Goal: Information Seeking & Learning: Learn about a topic

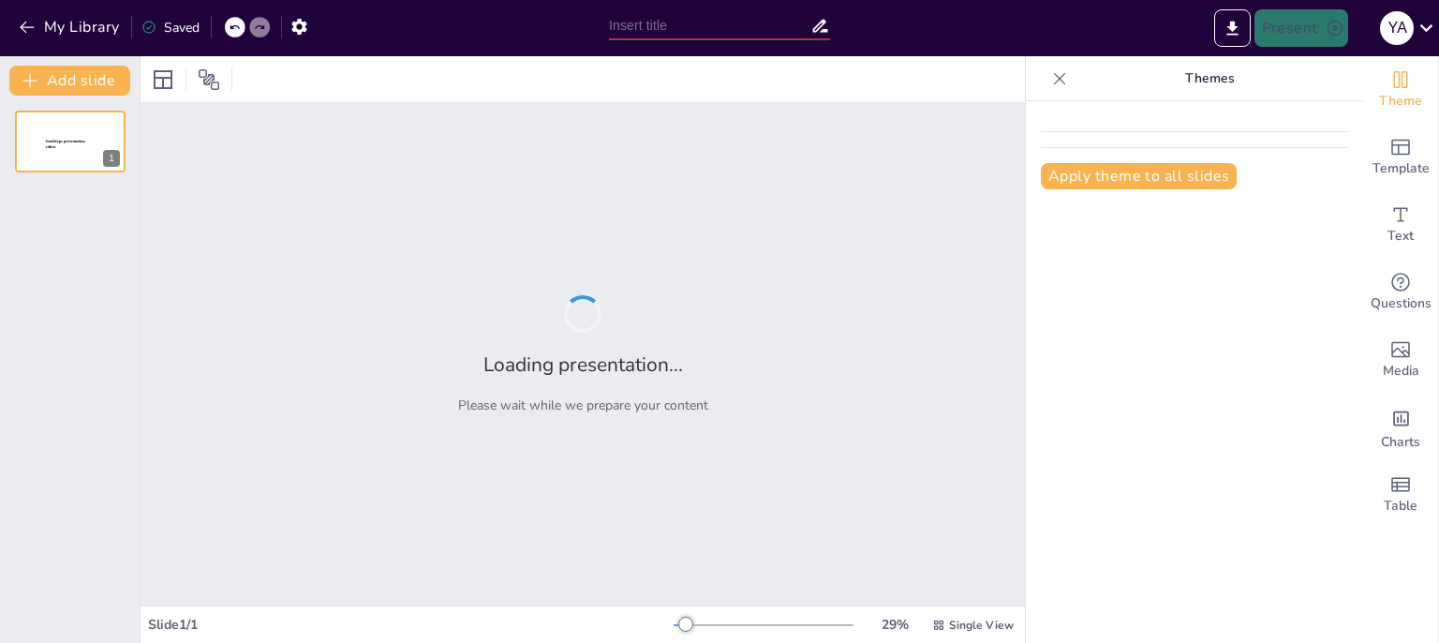
type input "Легальная работа бьюти-мастера: требования к образованию и документам"
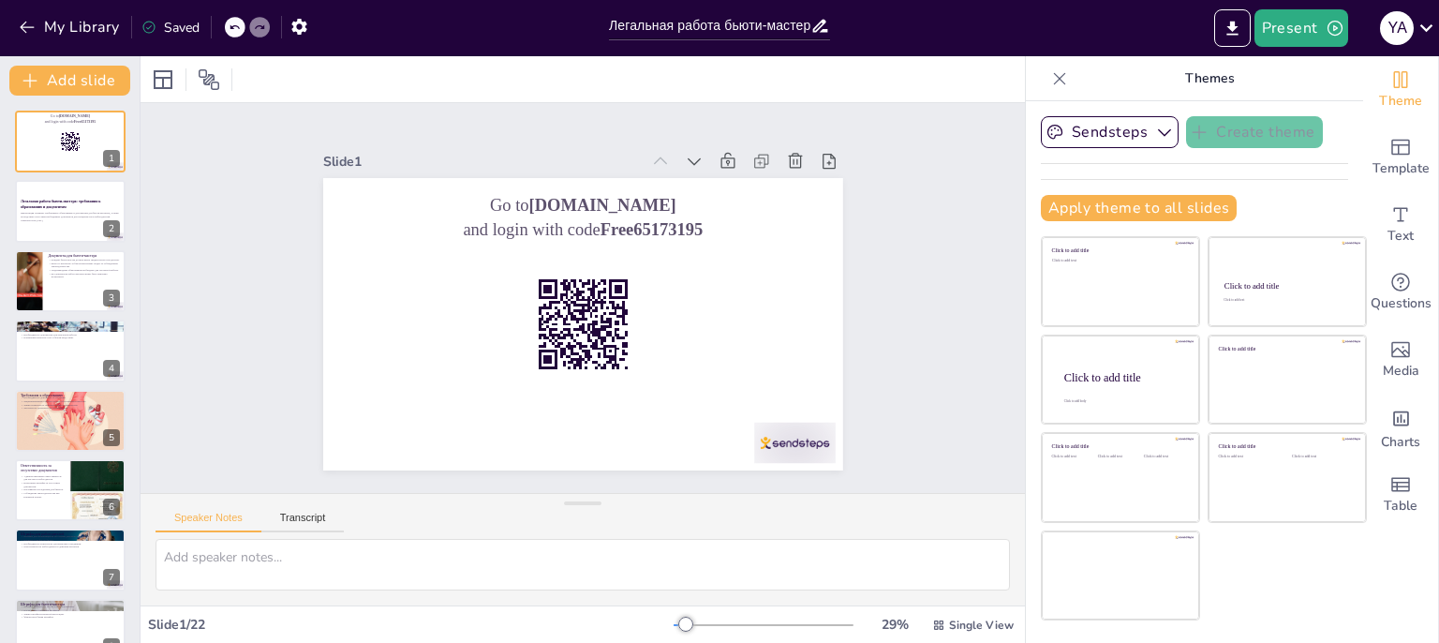
checkbox input "true"
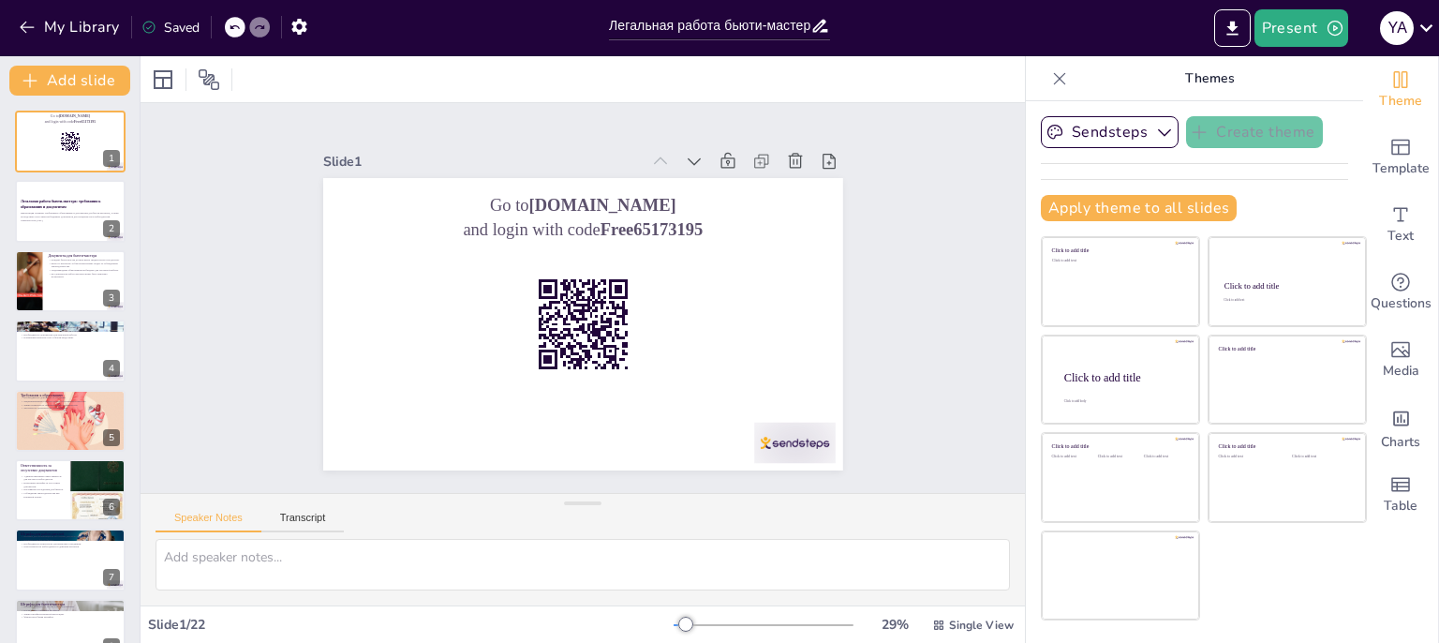
checkbox input "true"
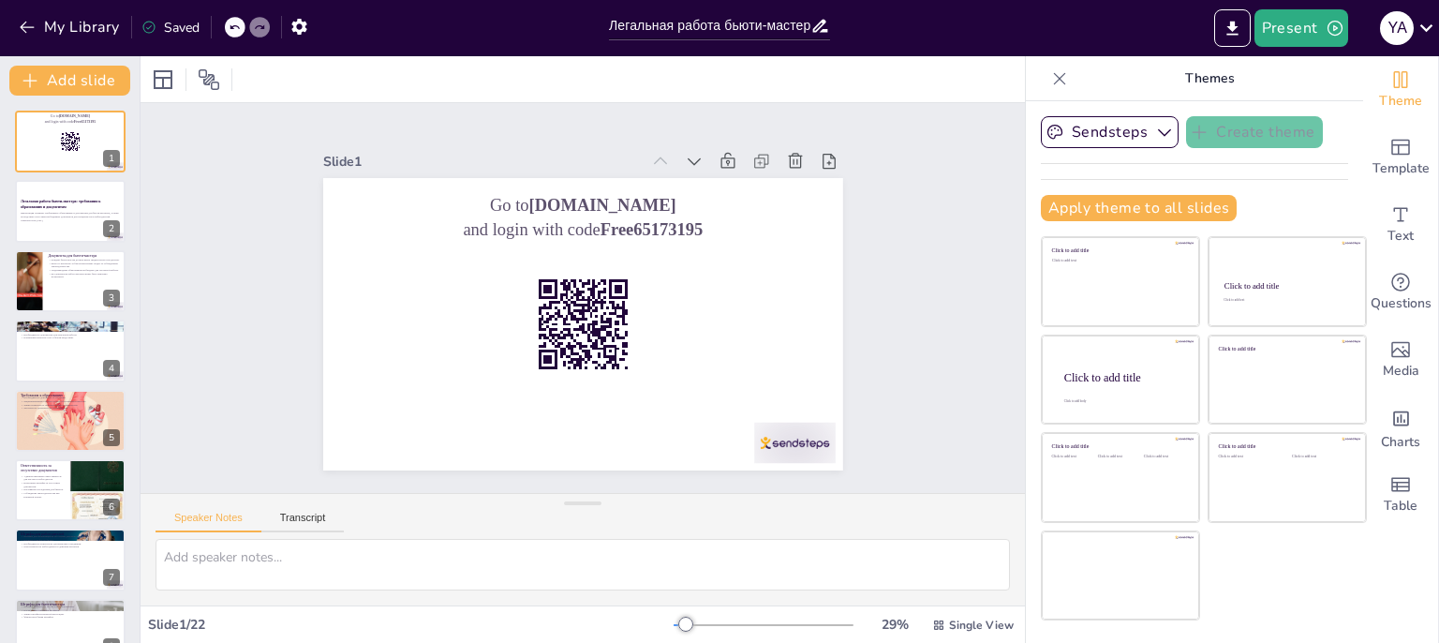
checkbox input "true"
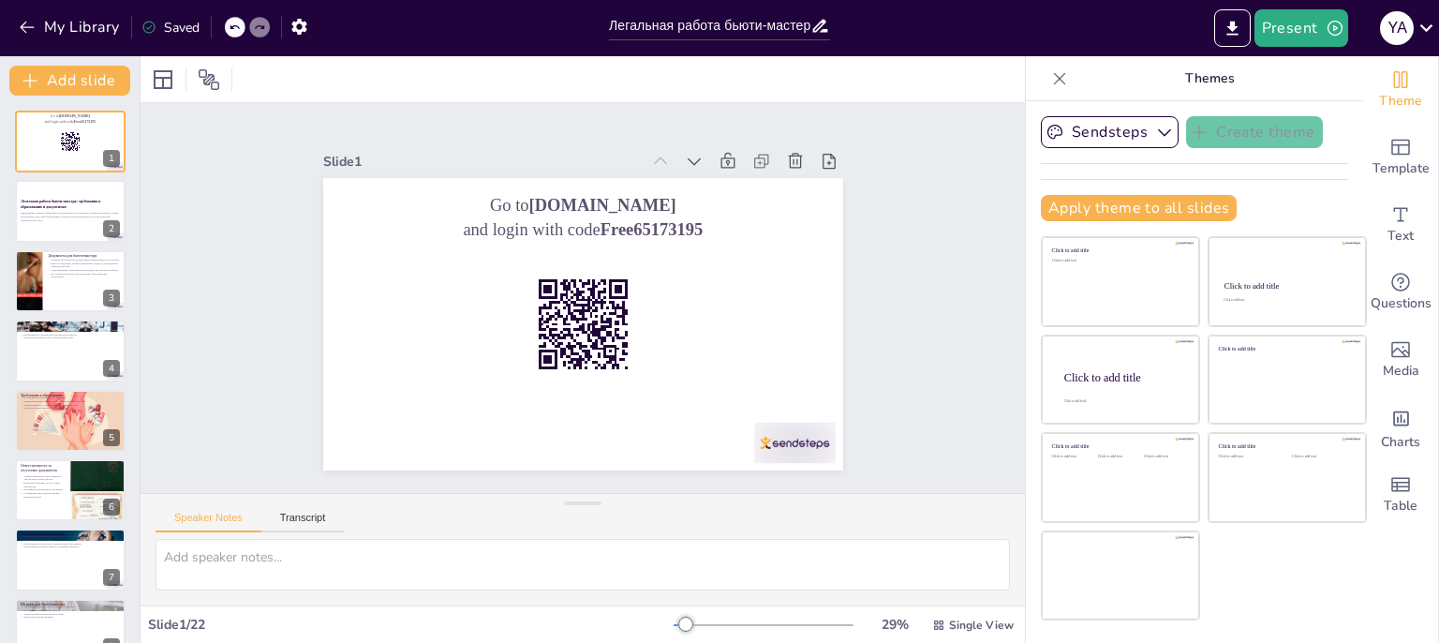
checkbox input "true"
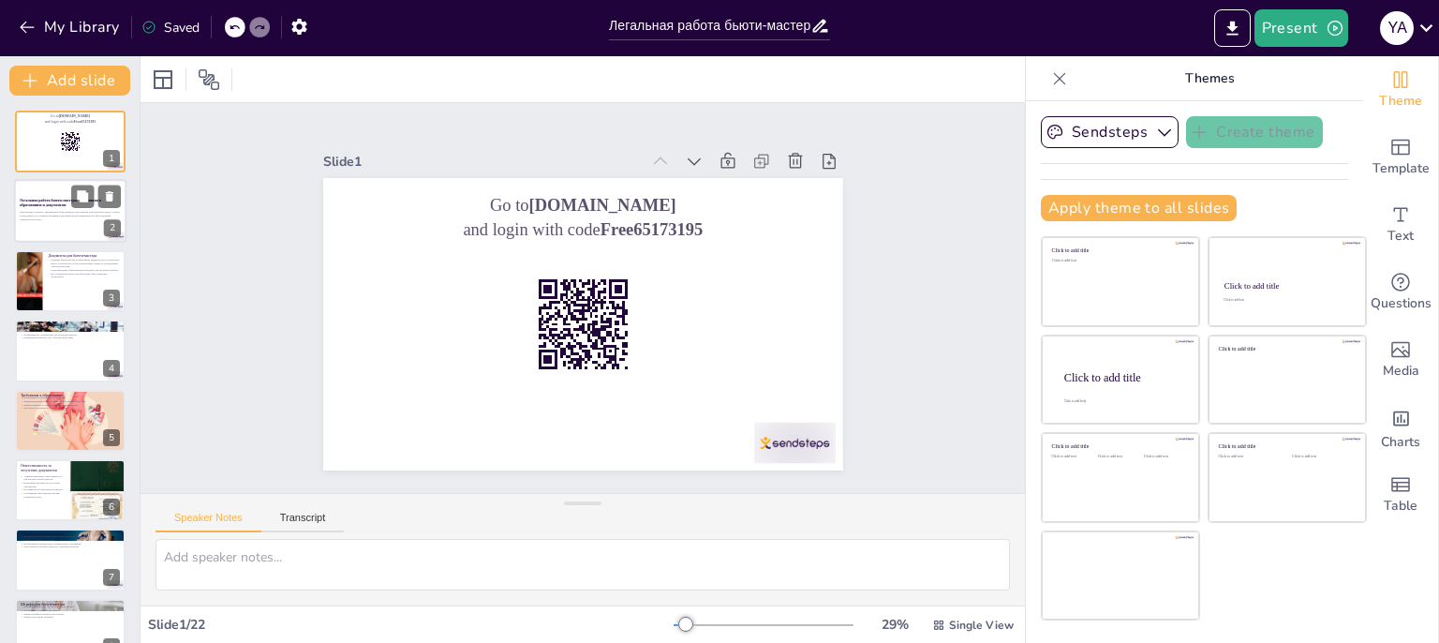
checkbox input "true"
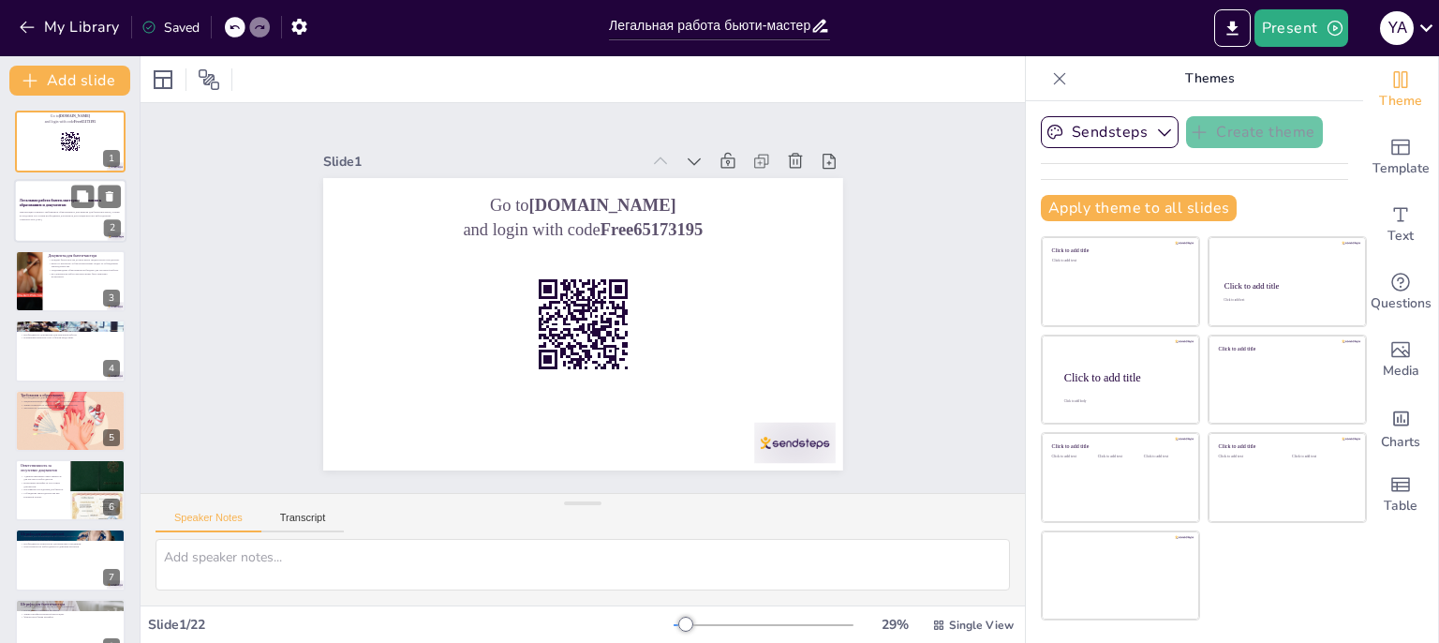
checkbox input "true"
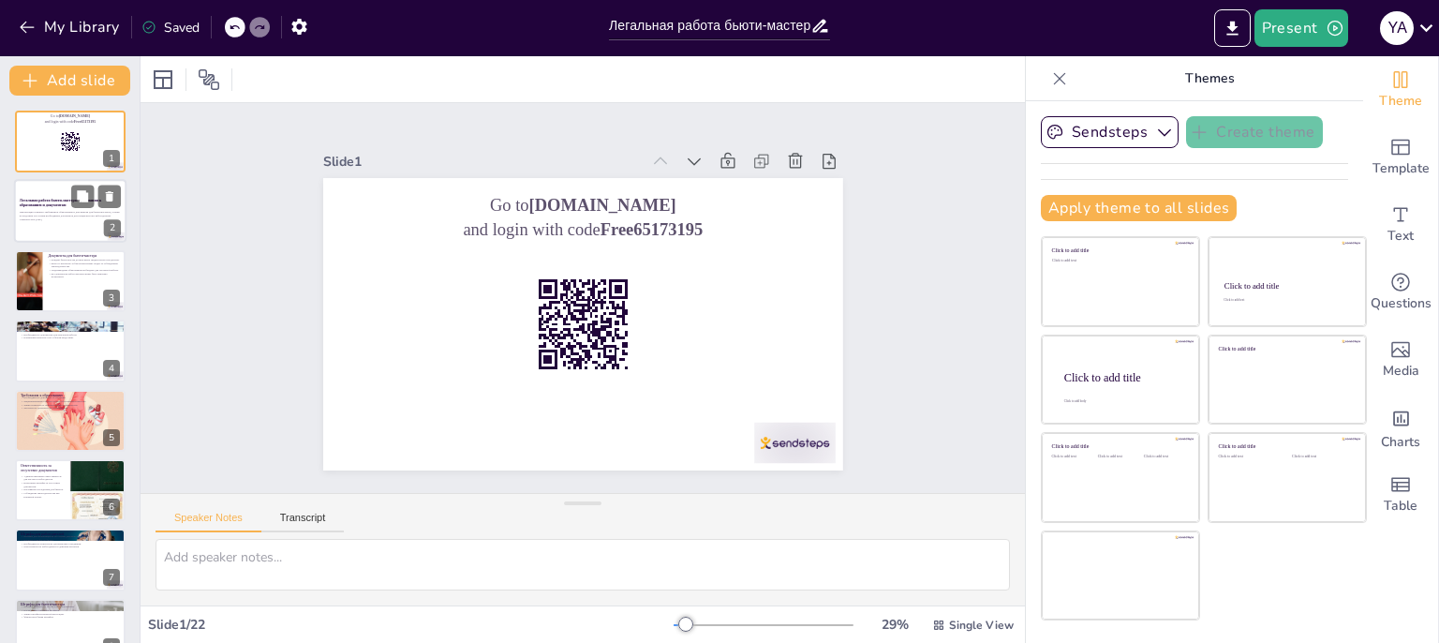
checkbox input "true"
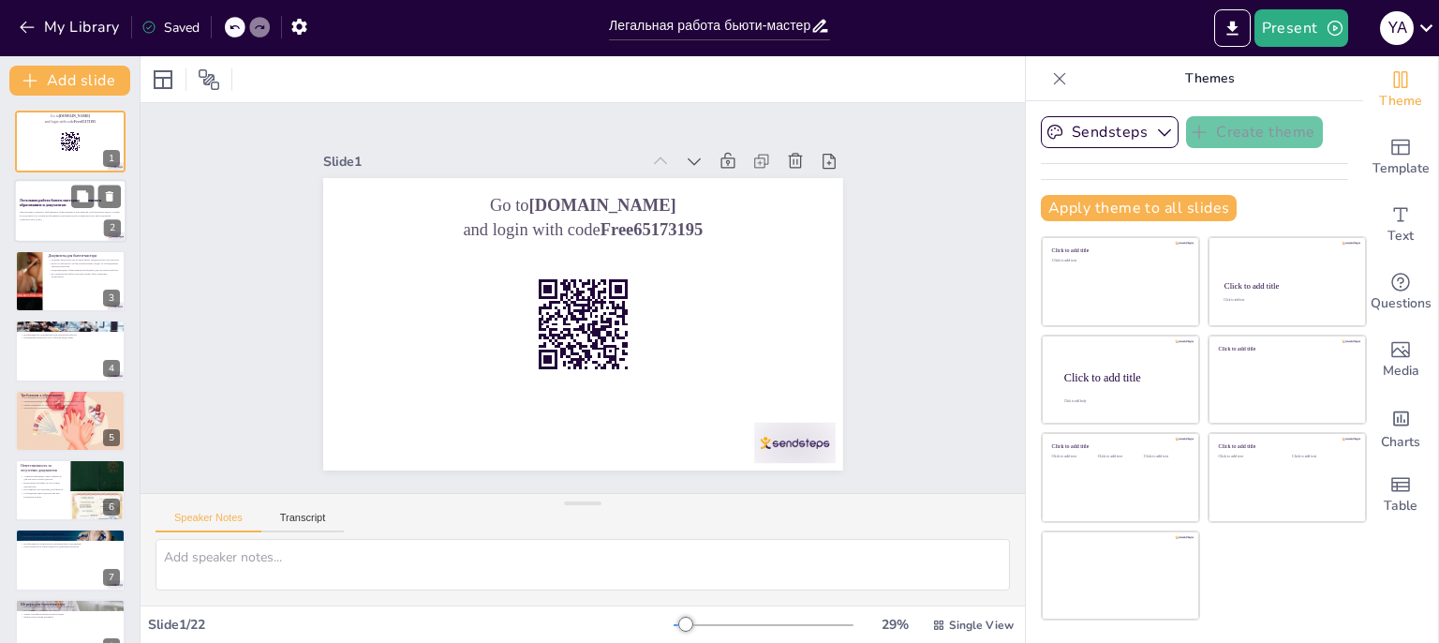
checkbox input "true"
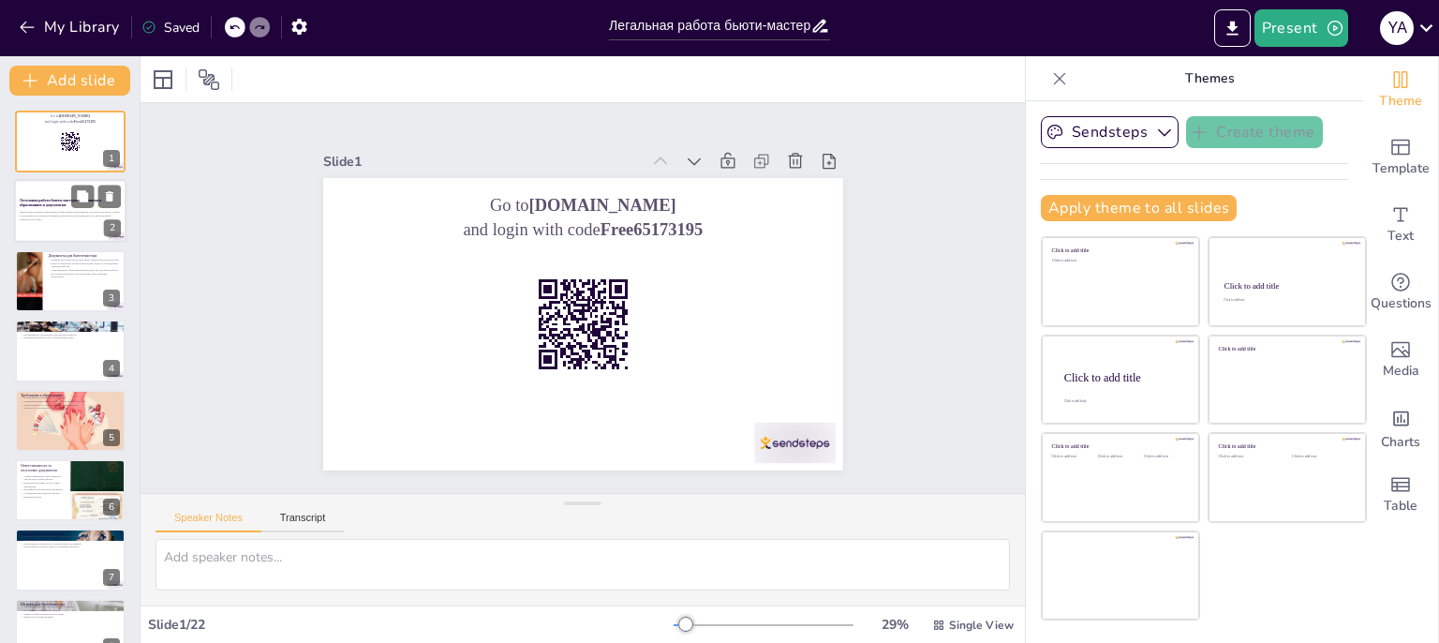
checkbox input "true"
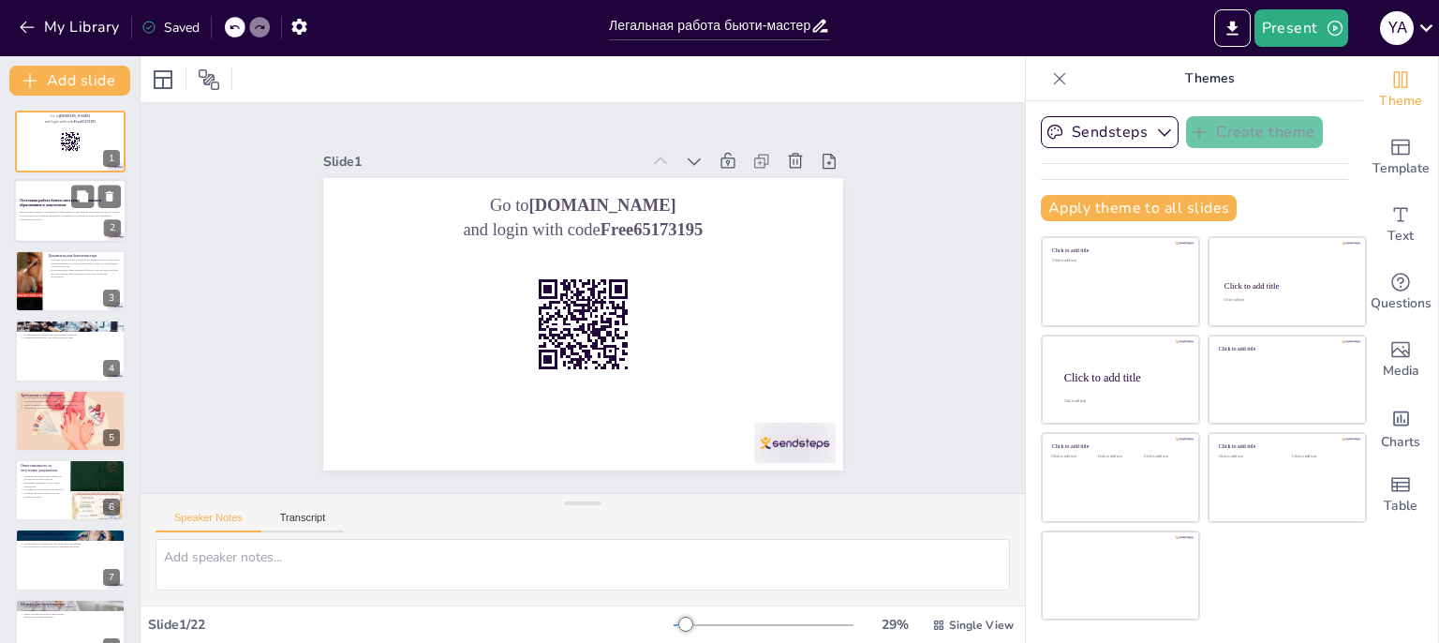
checkbox input "true"
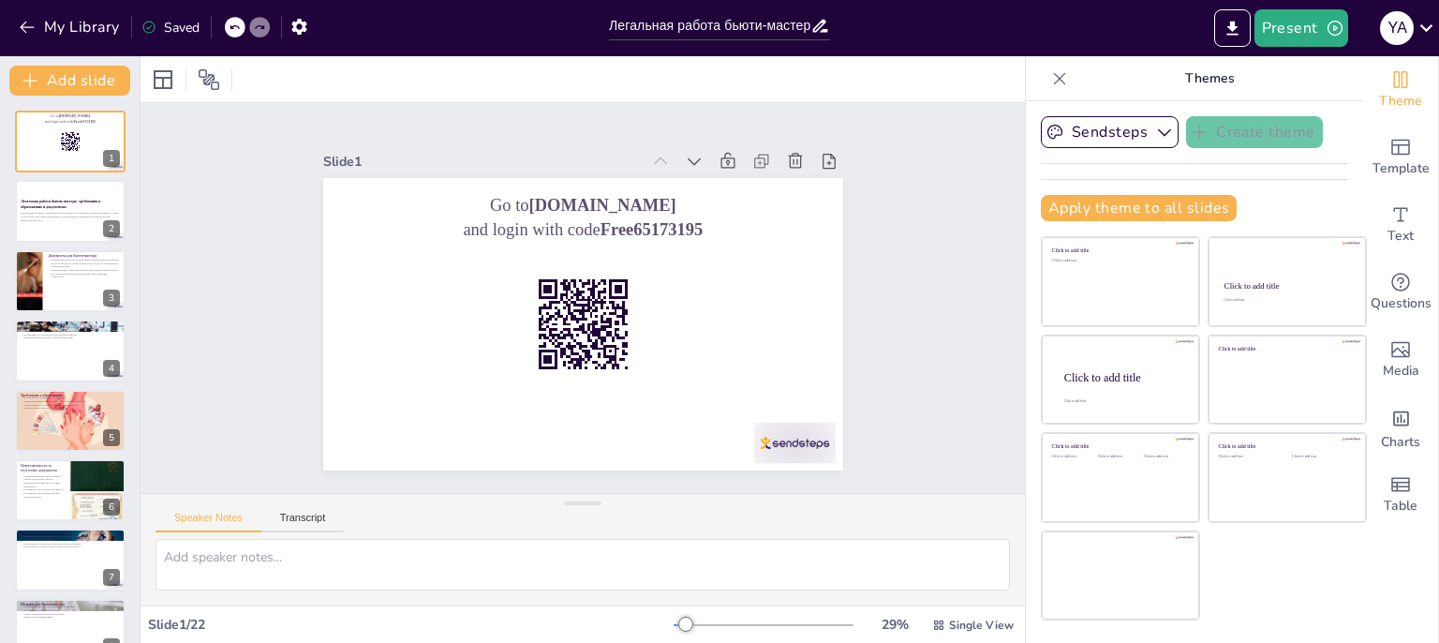
checkbox input "true"
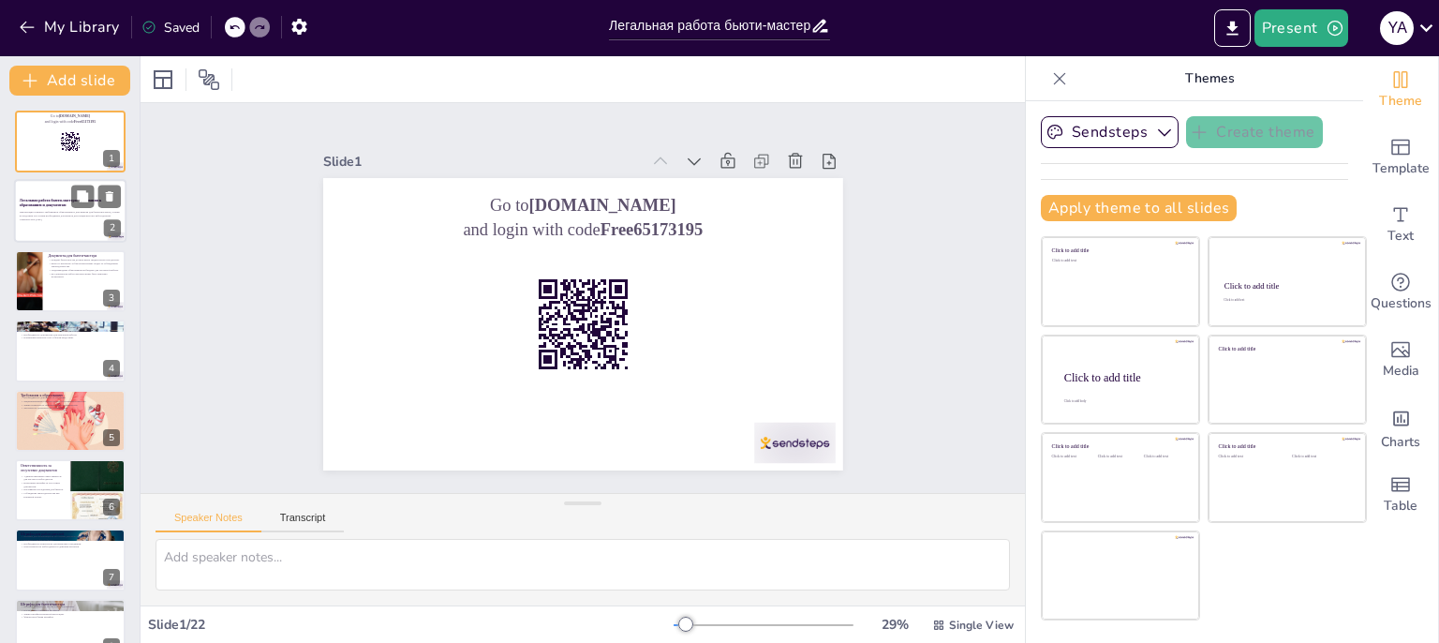
checkbox input "true"
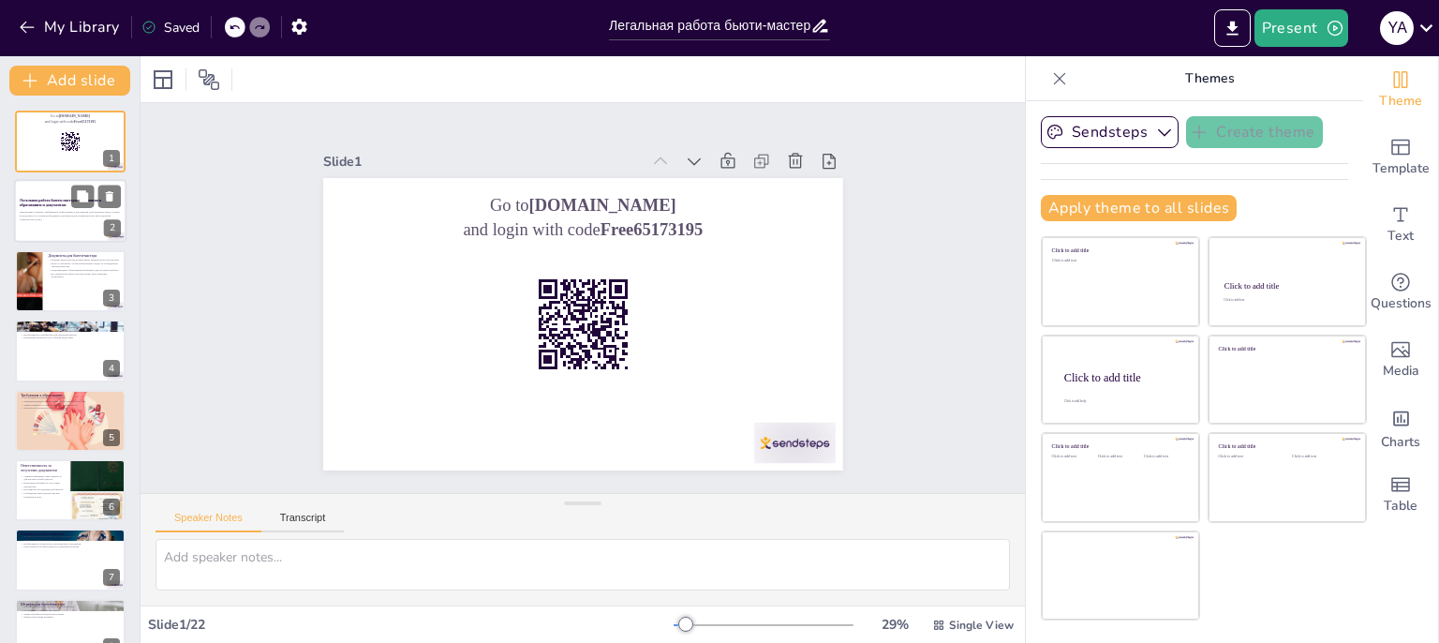
checkbox input "true"
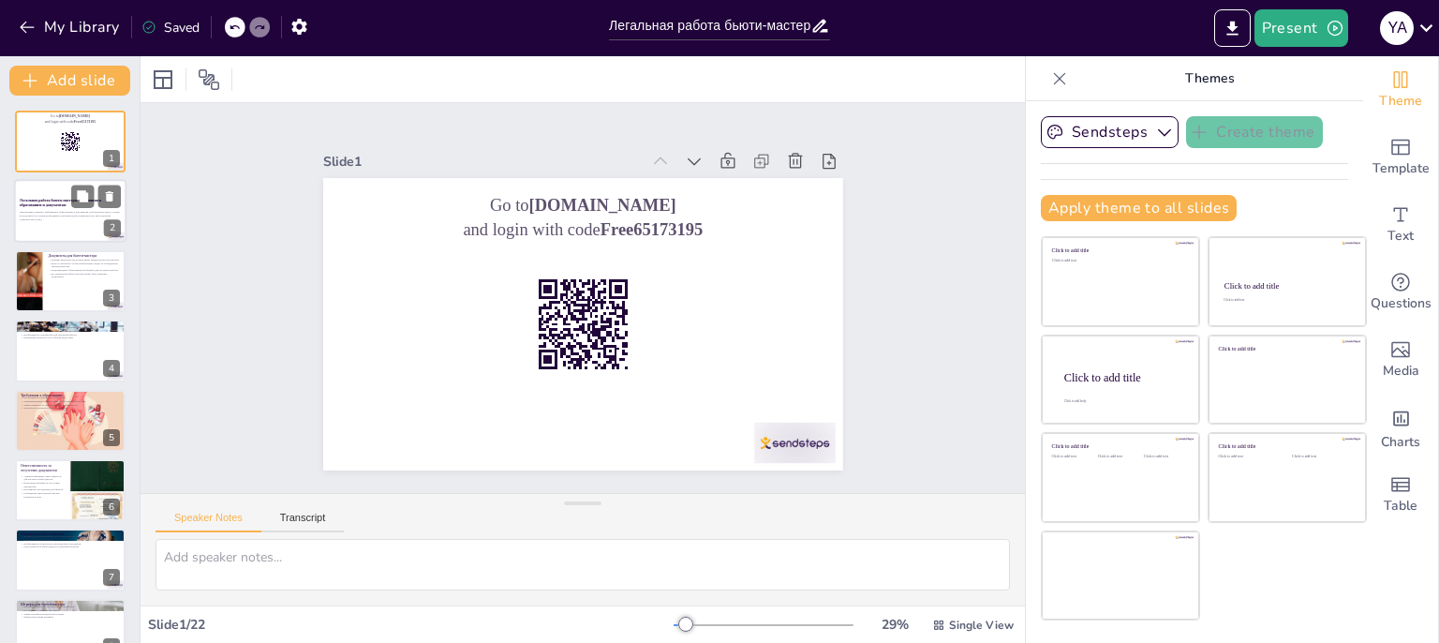
checkbox input "true"
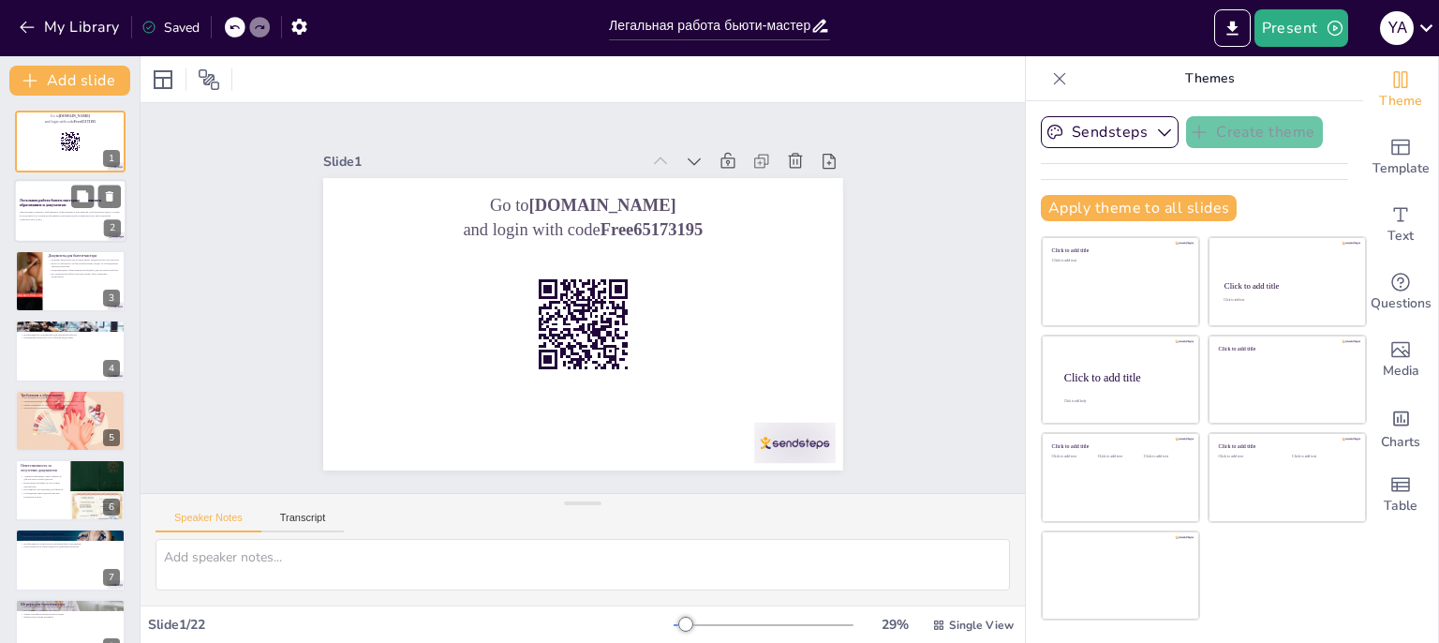
checkbox input "true"
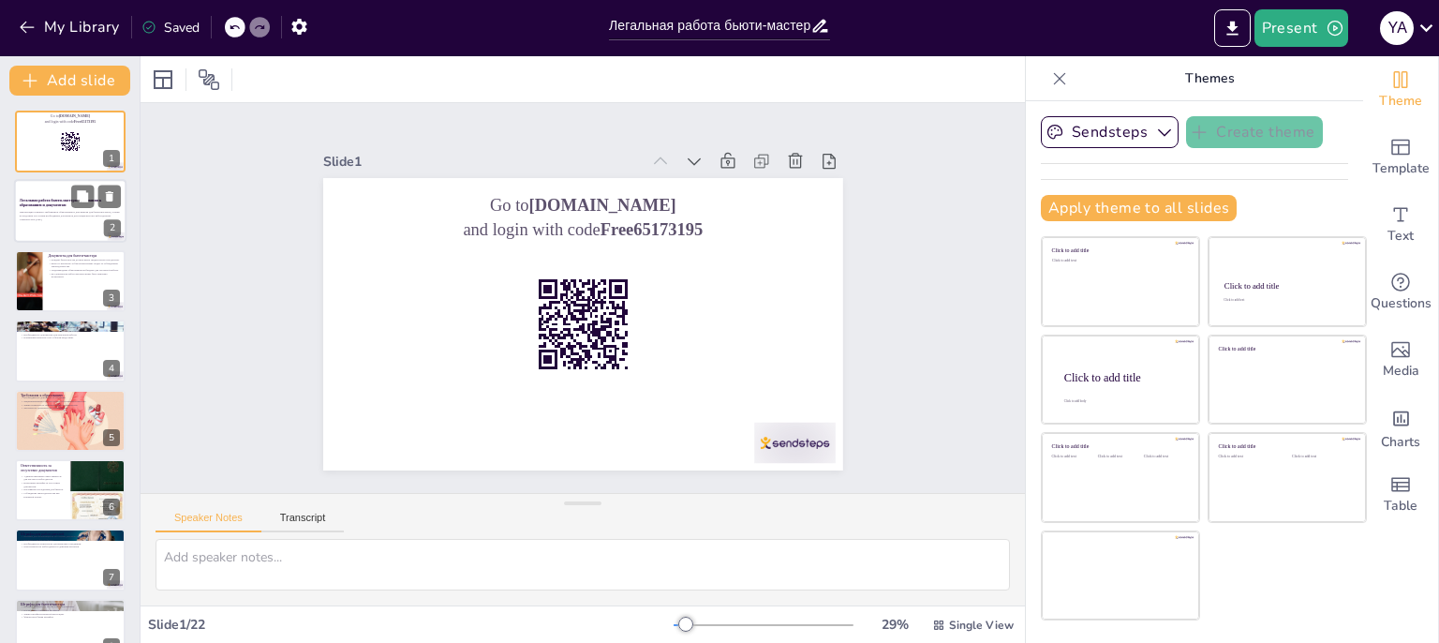
click at [52, 211] on p "Презентация освещает требования к образованию и документам для бьюти-мастеров, …" at bounding box center [70, 214] width 101 height 7
checkbox input "true"
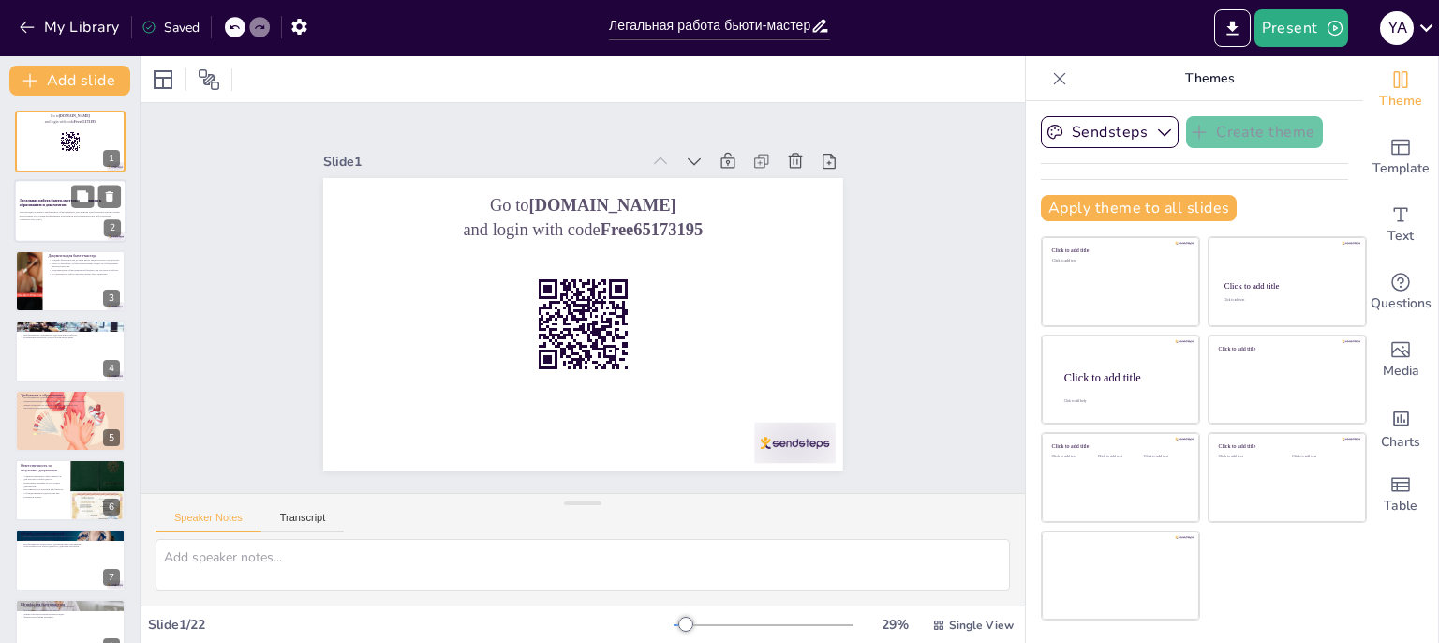
checkbox input "true"
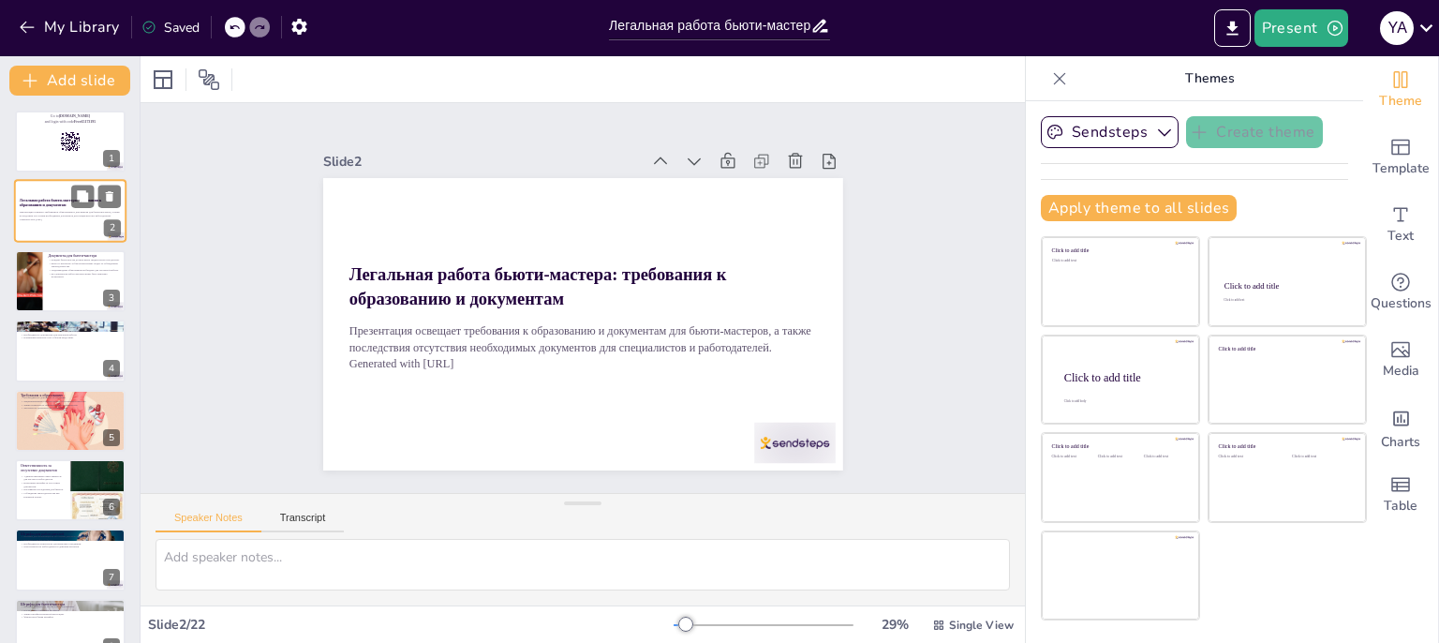
checkbox input "true"
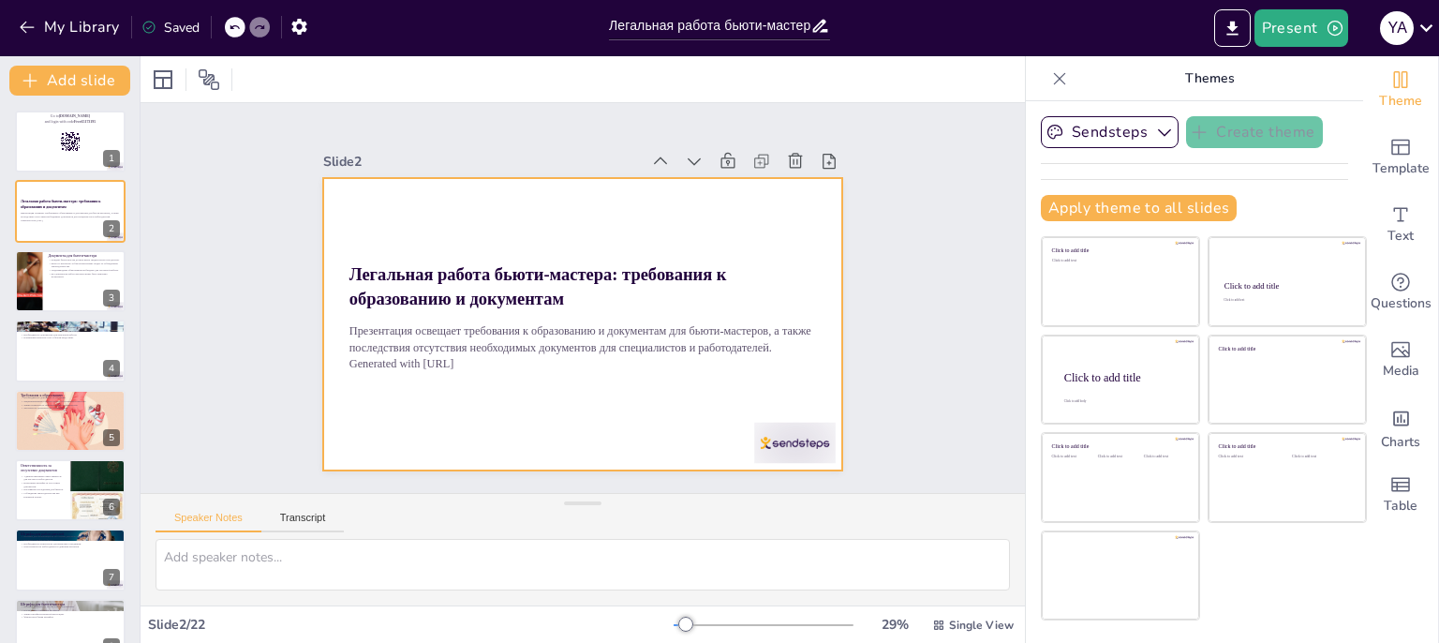
checkbox input "true"
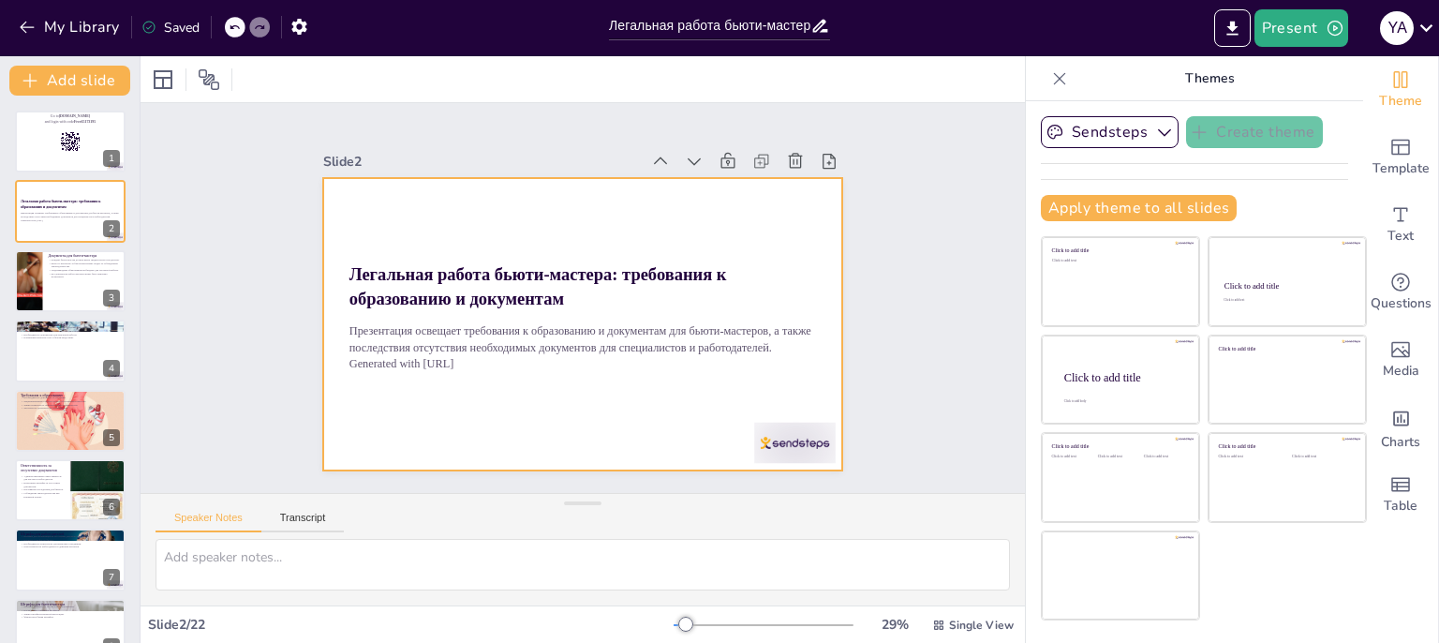
checkbox input "true"
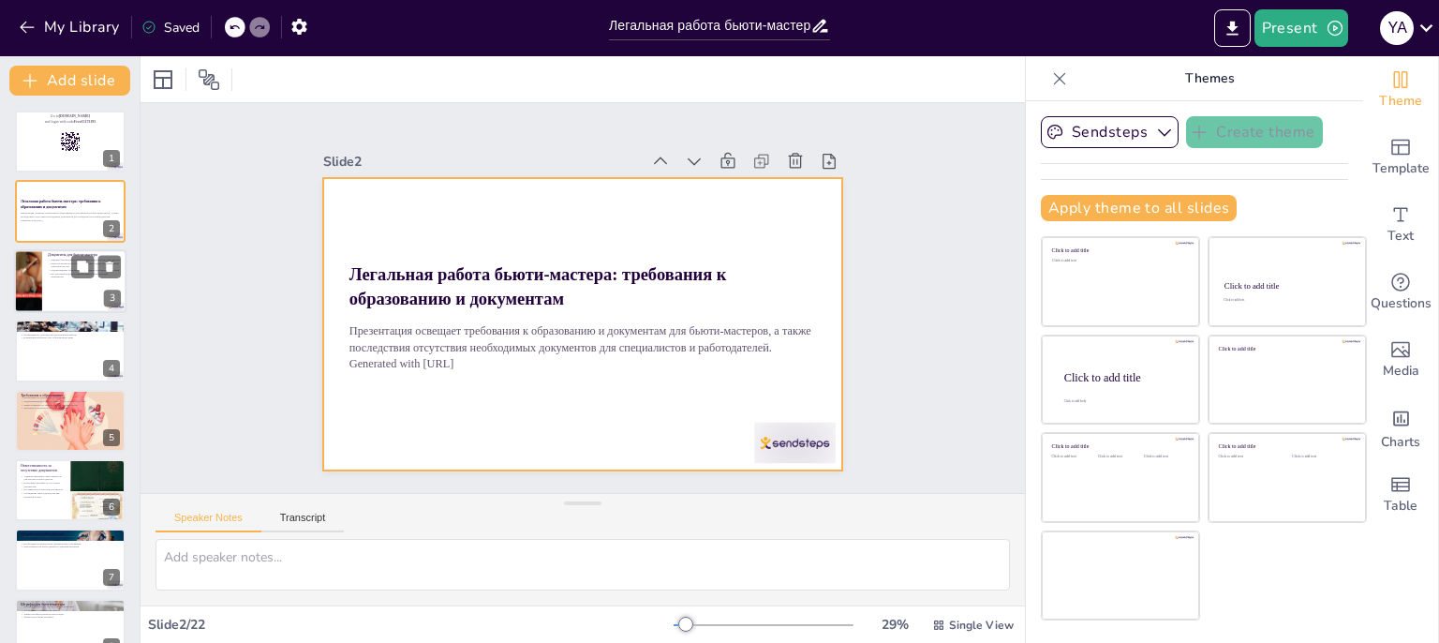
checkbox input "true"
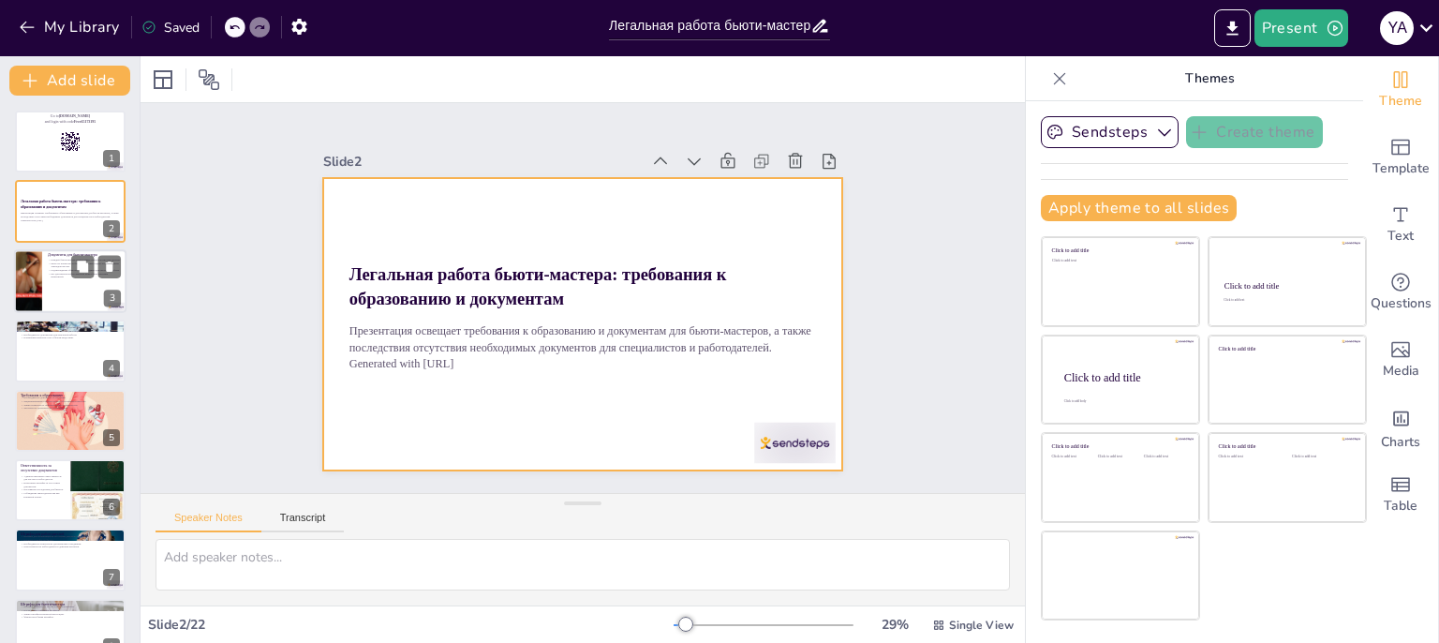
checkbox input "true"
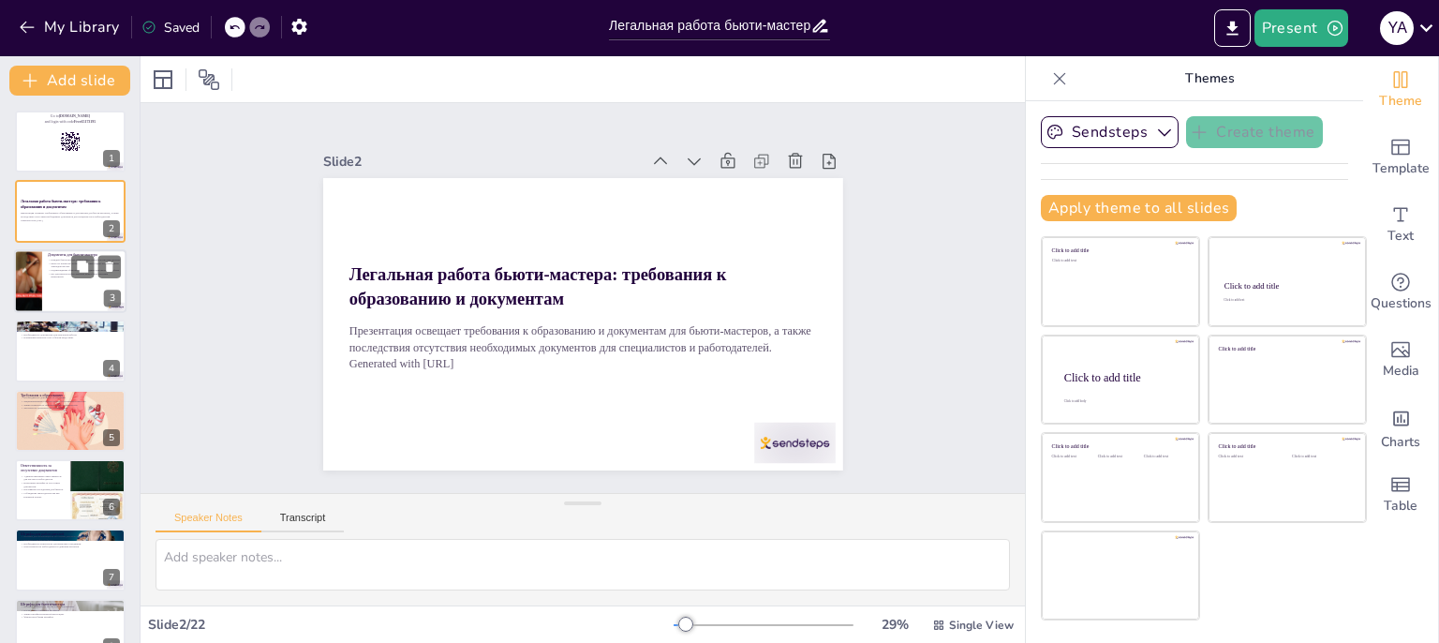
checkbox input "true"
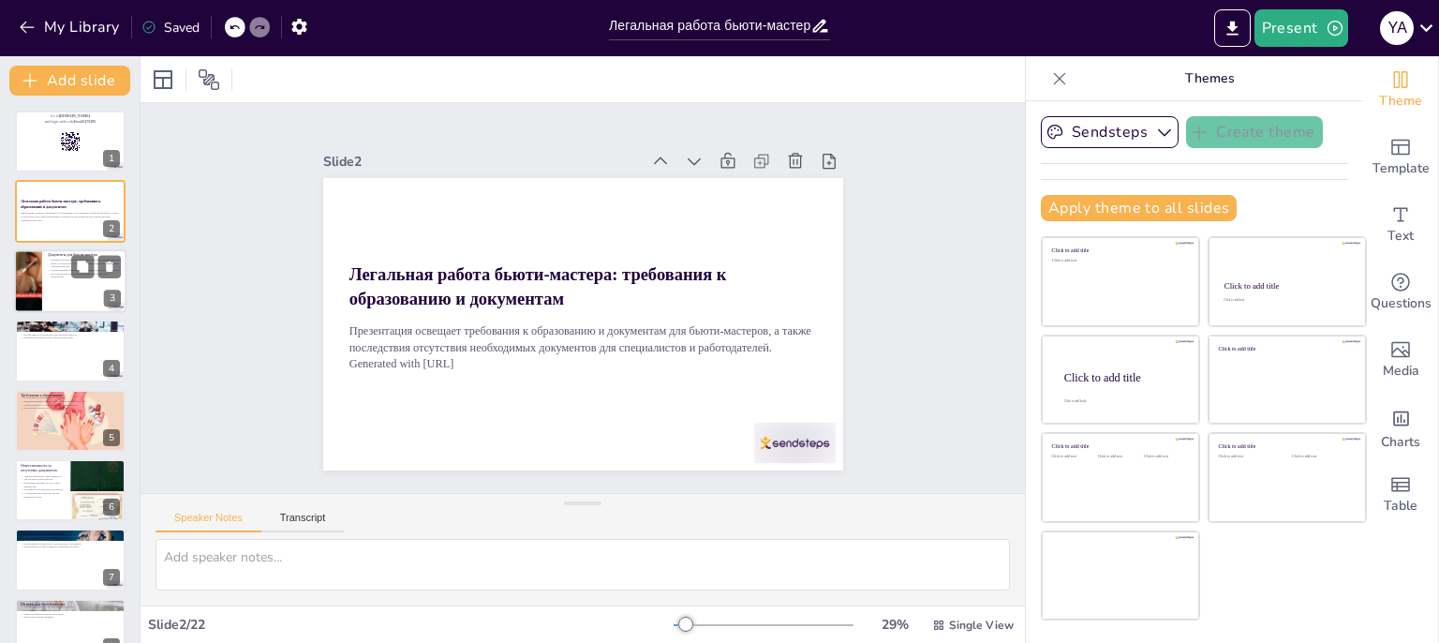
checkbox input "true"
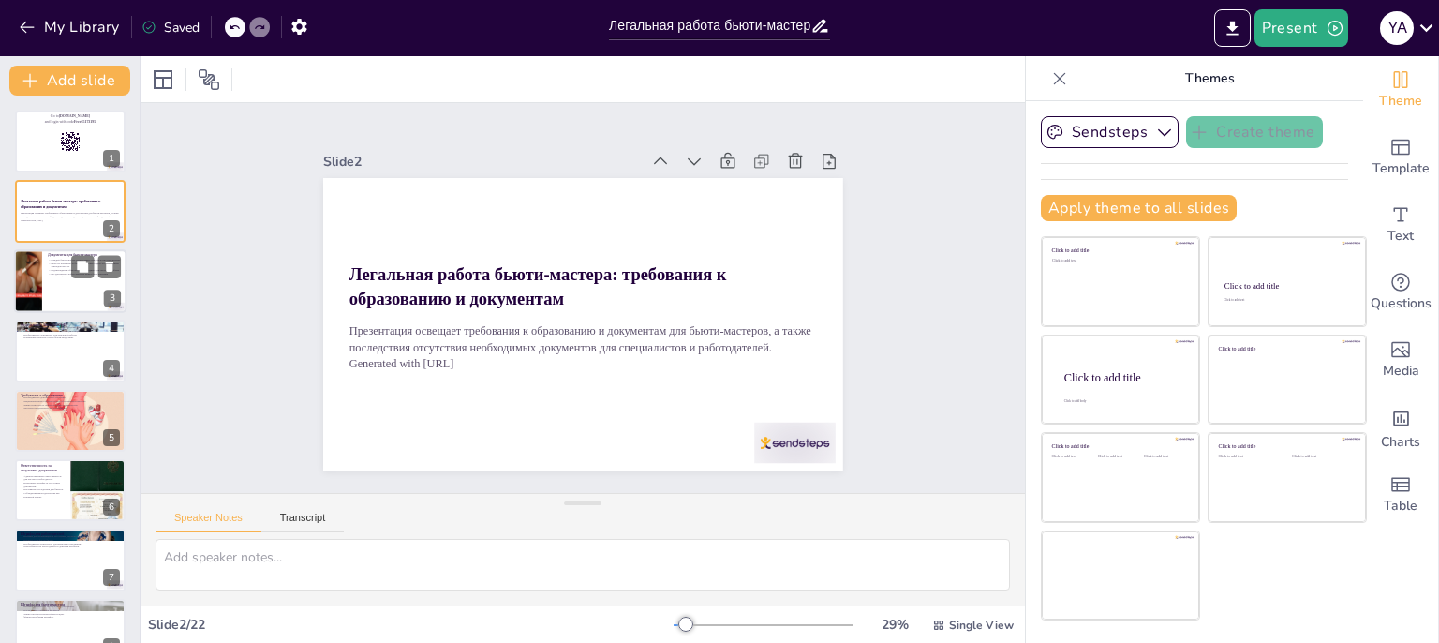
click at [60, 261] on p "Бюро по контролю за бьюти-мастерами следит за соблюдением законодательства." at bounding box center [84, 264] width 73 height 7
checkbox input "true"
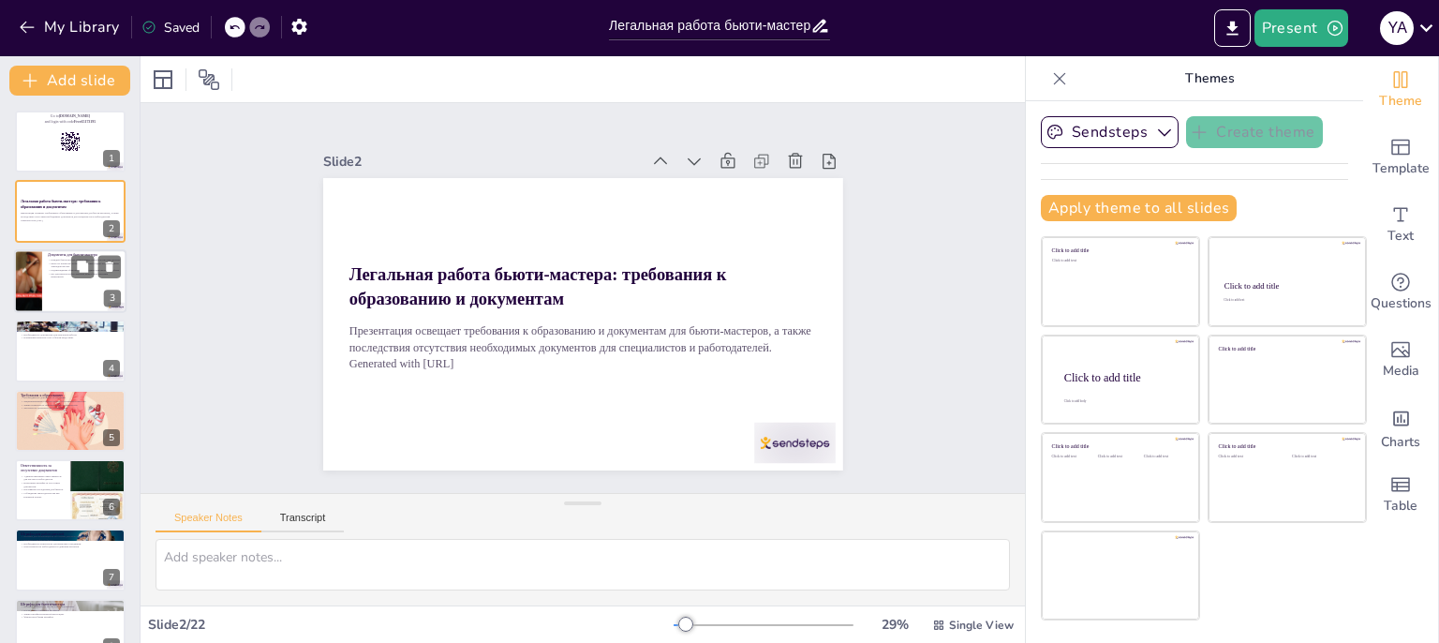
checkbox input "true"
type textarea "Loremip dolorsitametc adi elitsed doeiusmo temporin utlaboreetd mag aliquaeni a…"
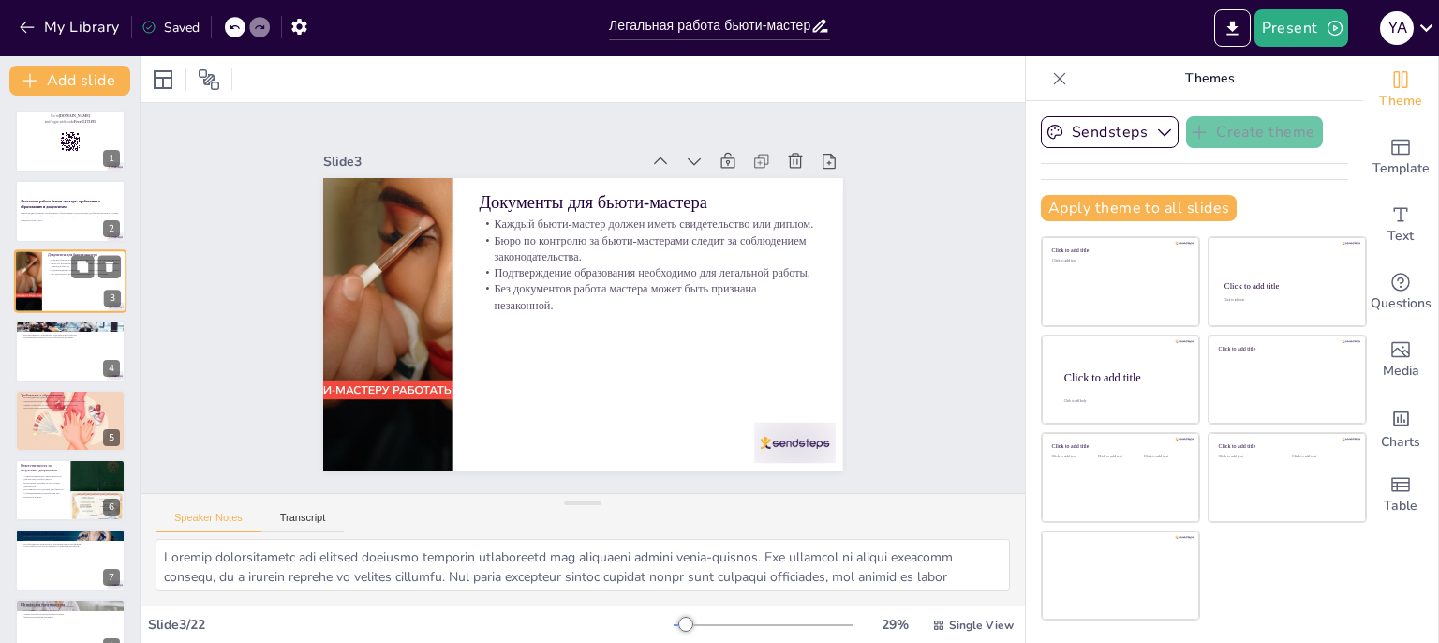
checkbox input "true"
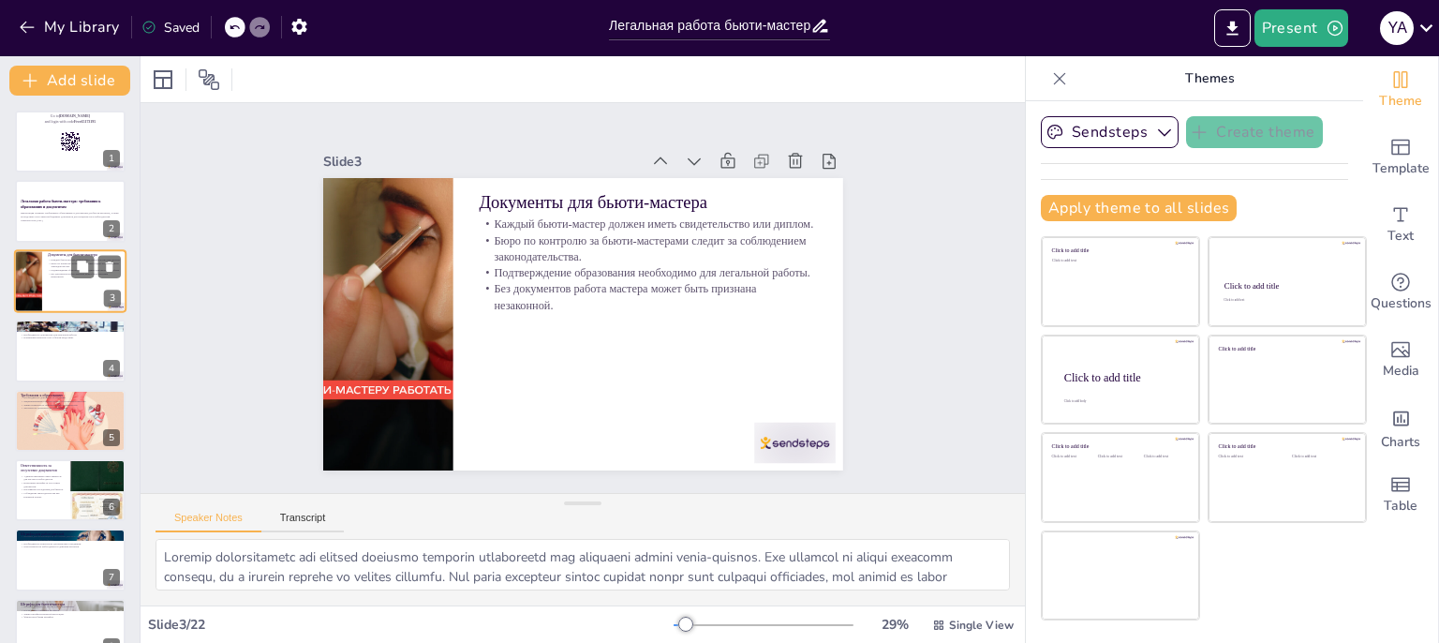
checkbox input "true"
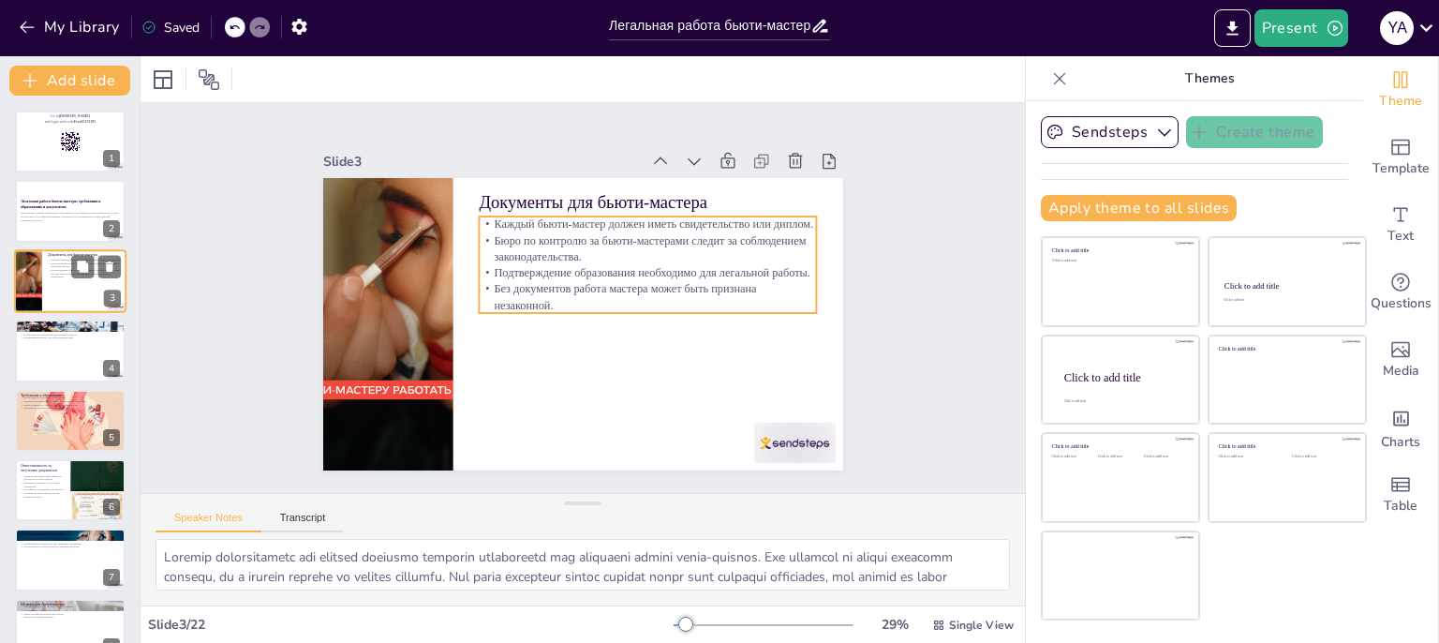
checkbox input "true"
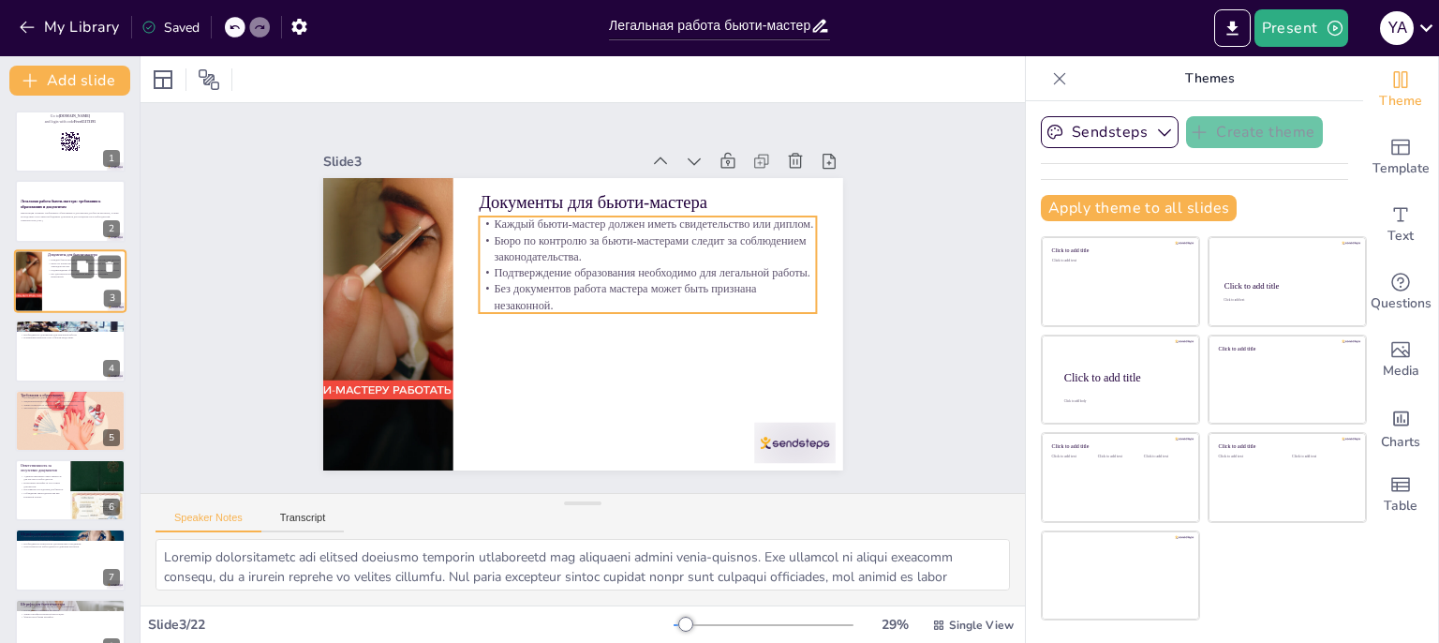
checkbox input "true"
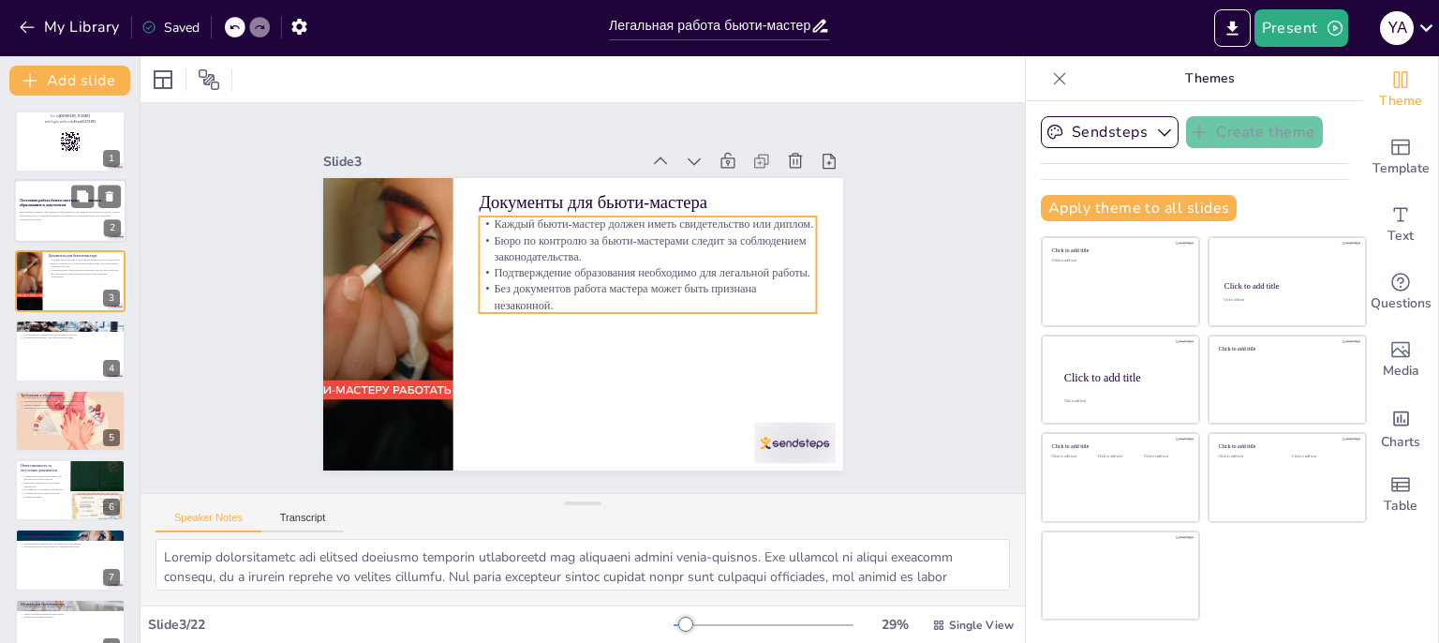
checkbox input "true"
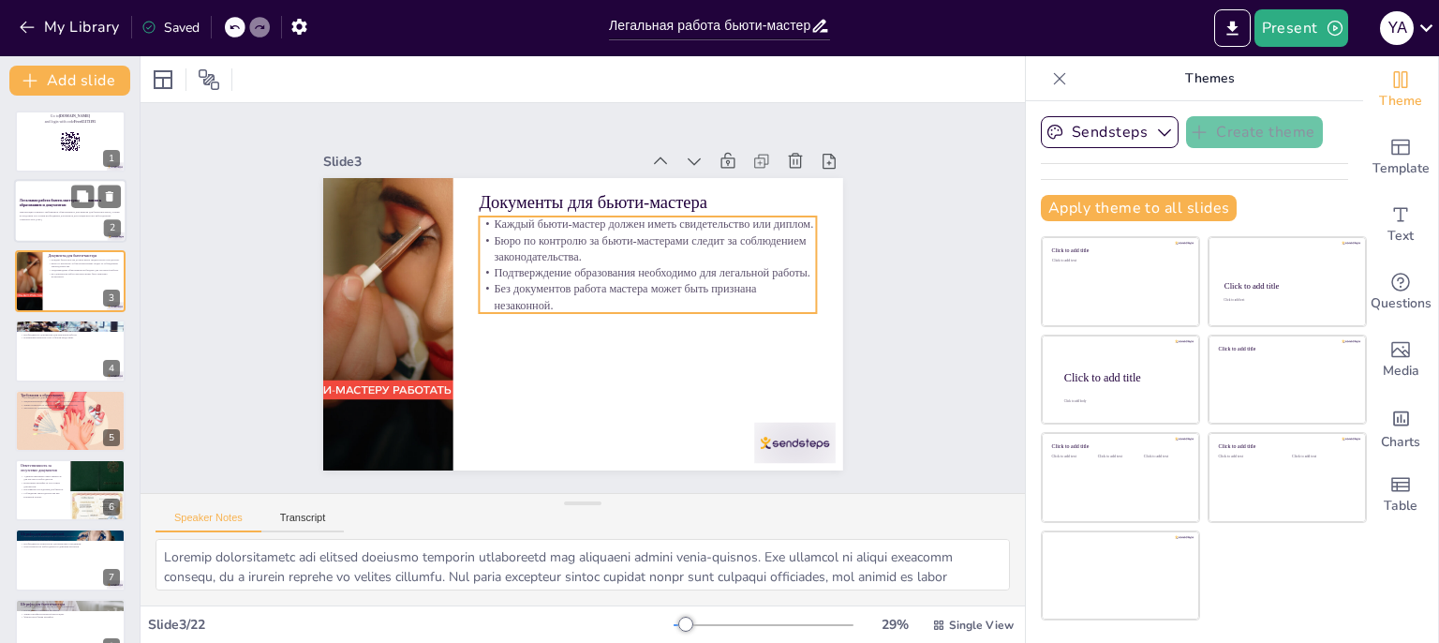
checkbox input "true"
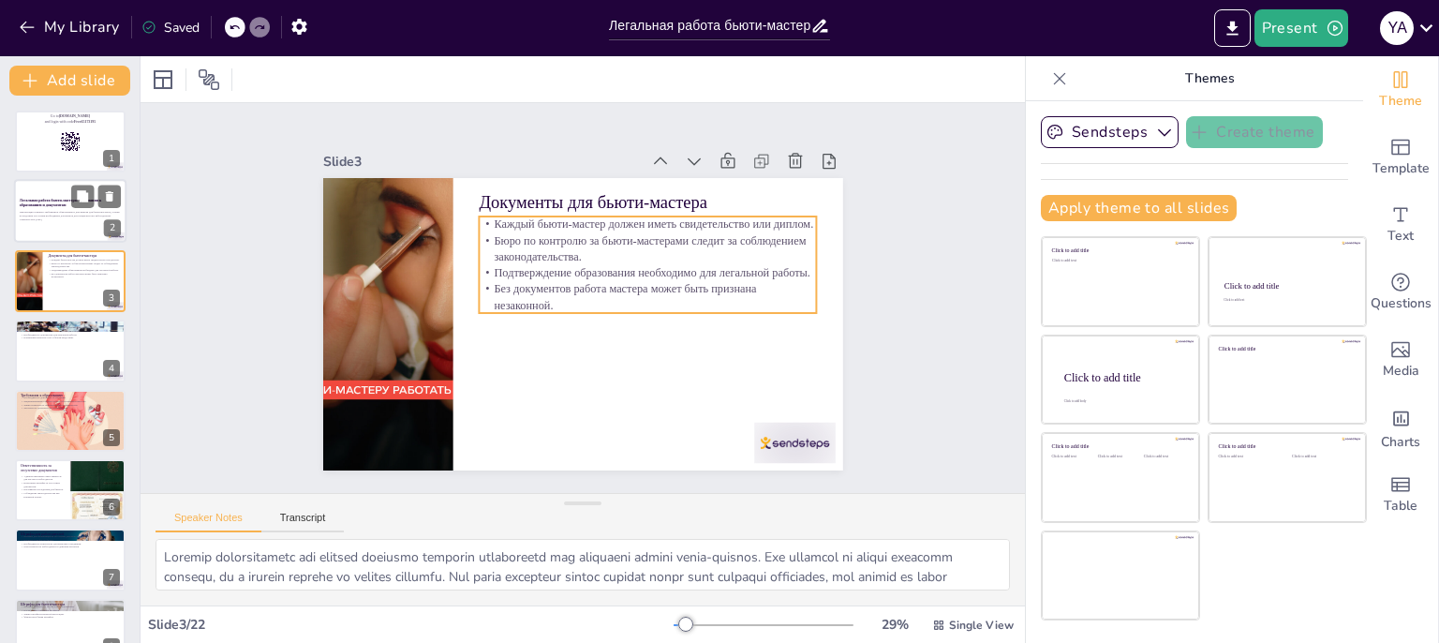
checkbox input "true"
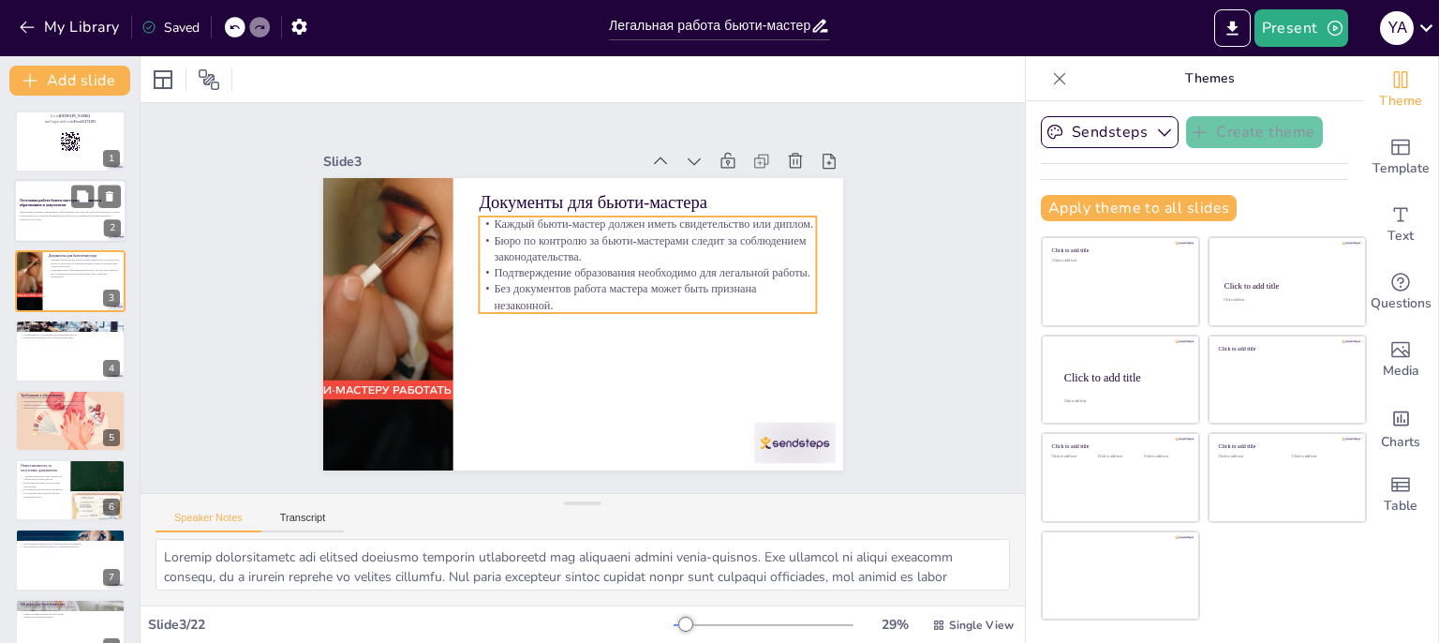
checkbox input "true"
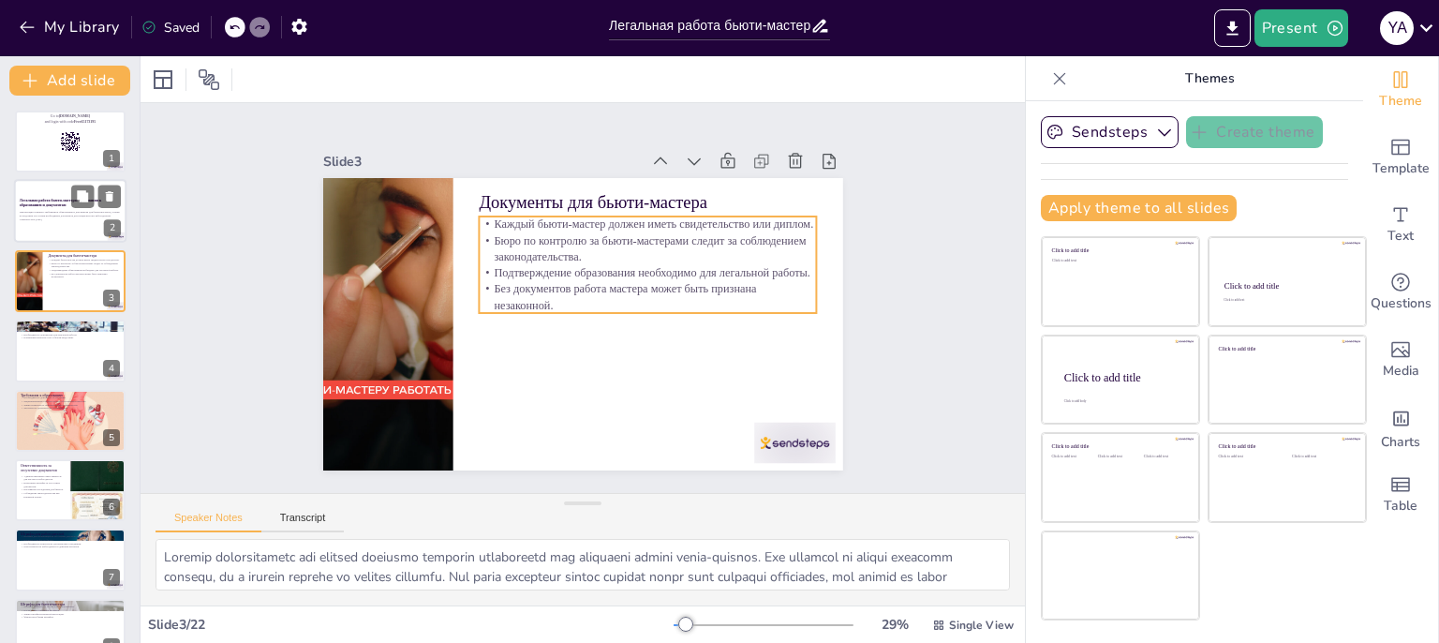
checkbox input "true"
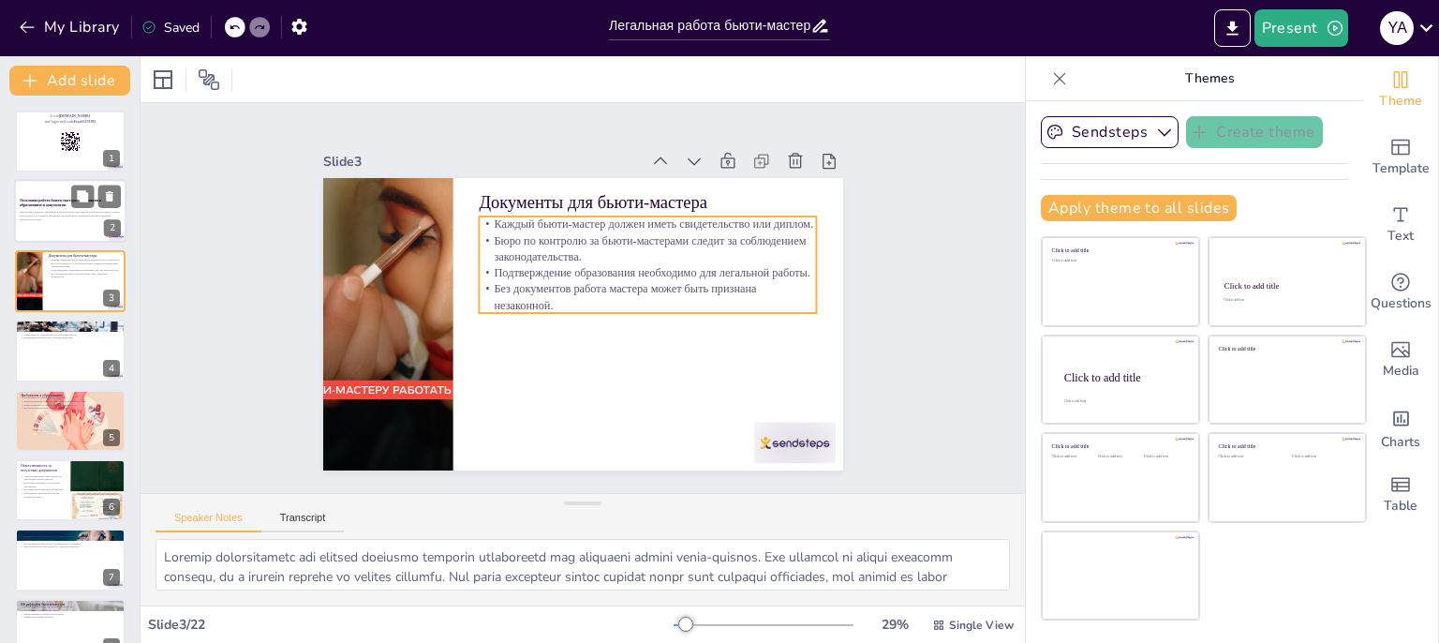
checkbox input "true"
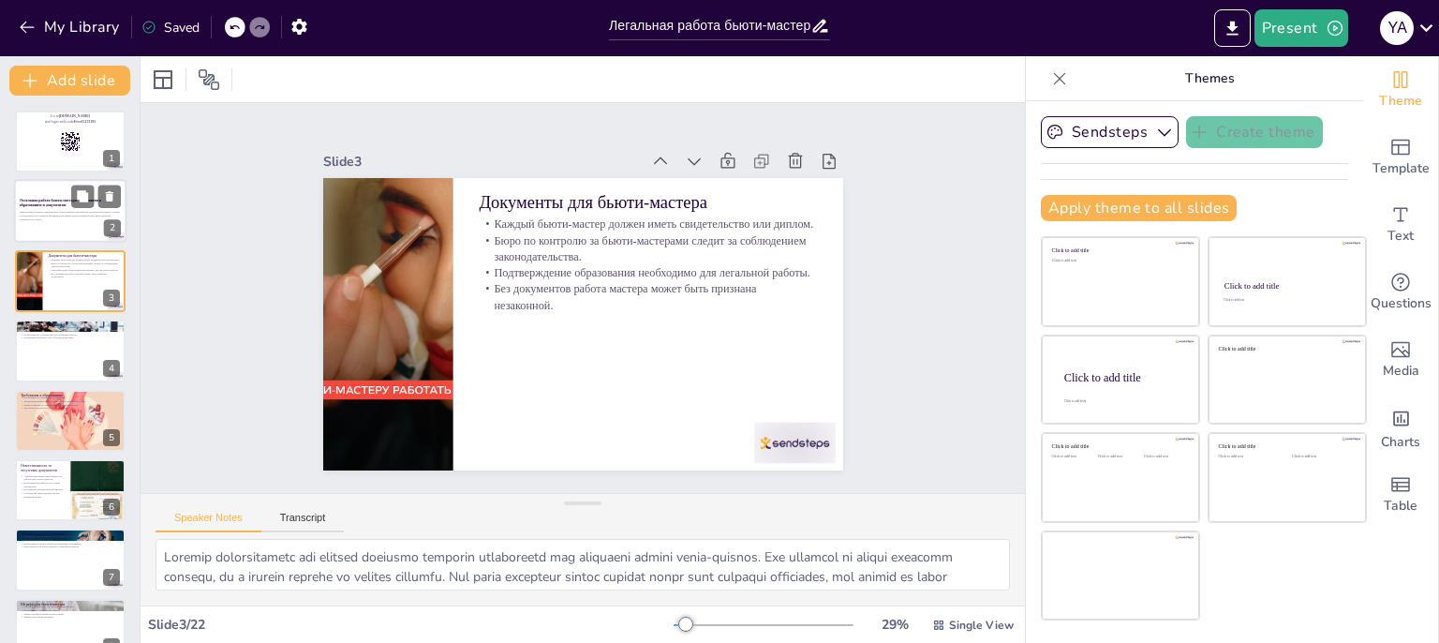
checkbox input "true"
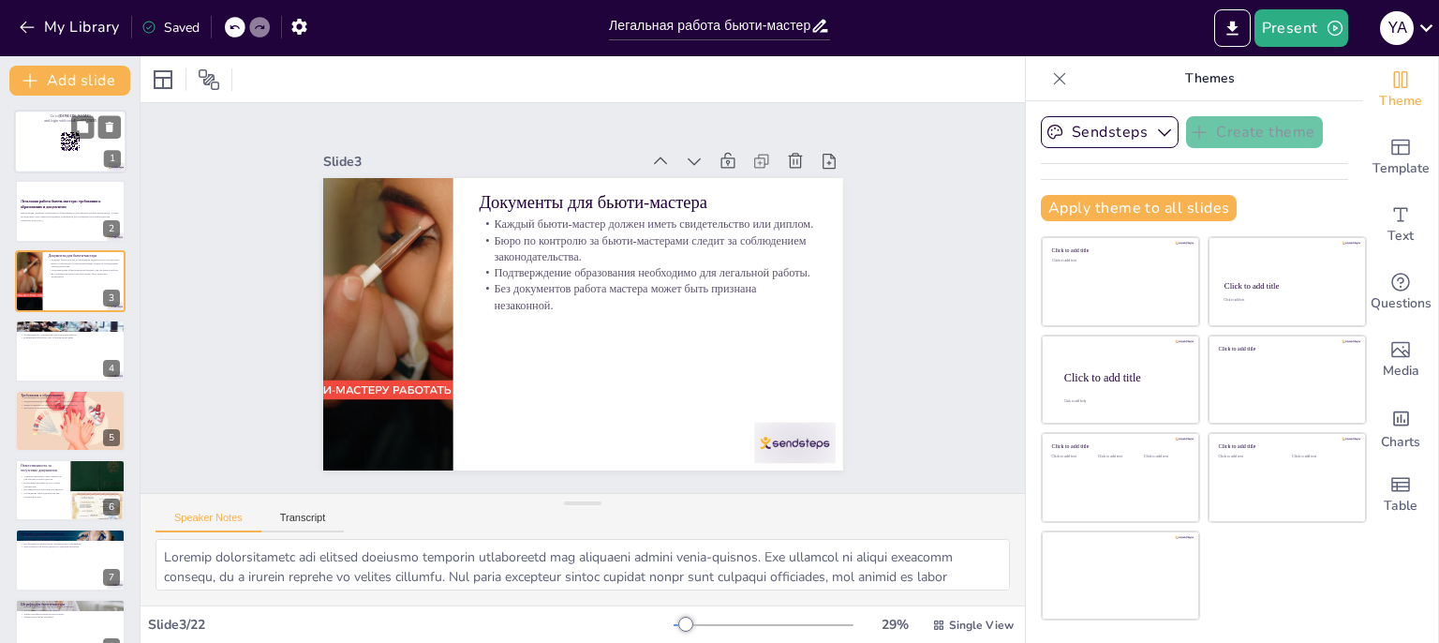
checkbox input "true"
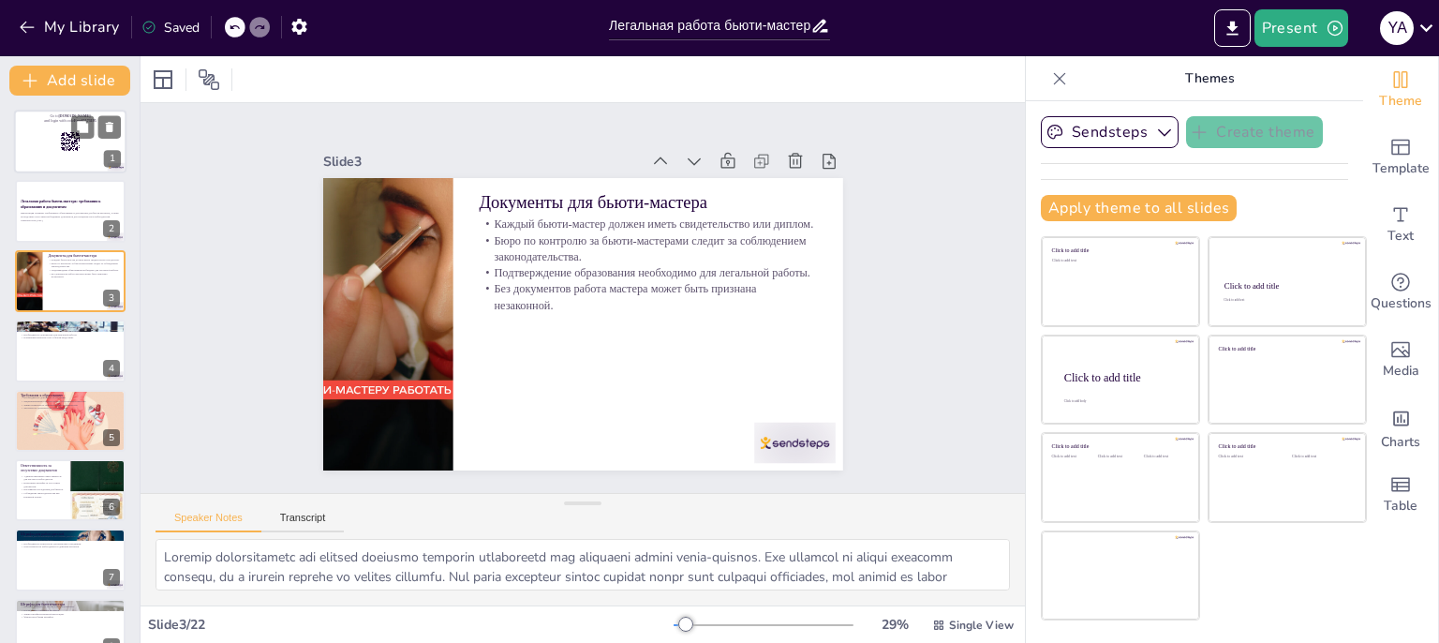
checkbox input "true"
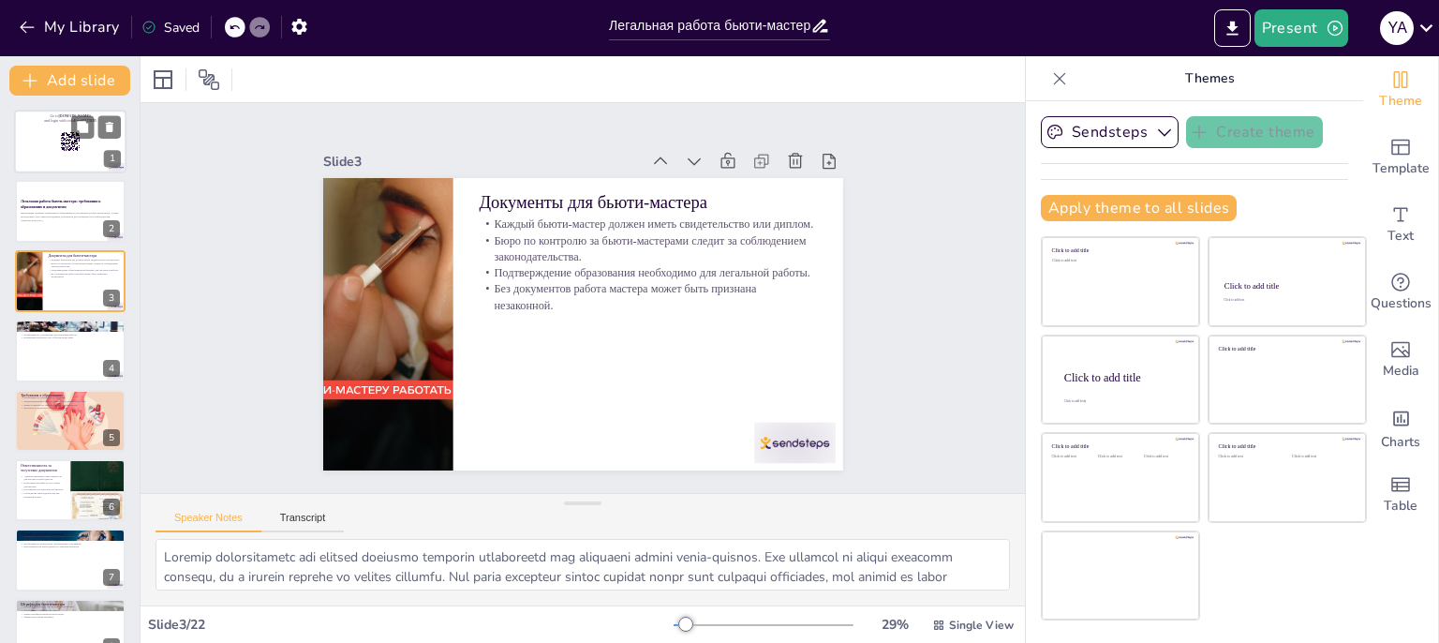
checkbox input "true"
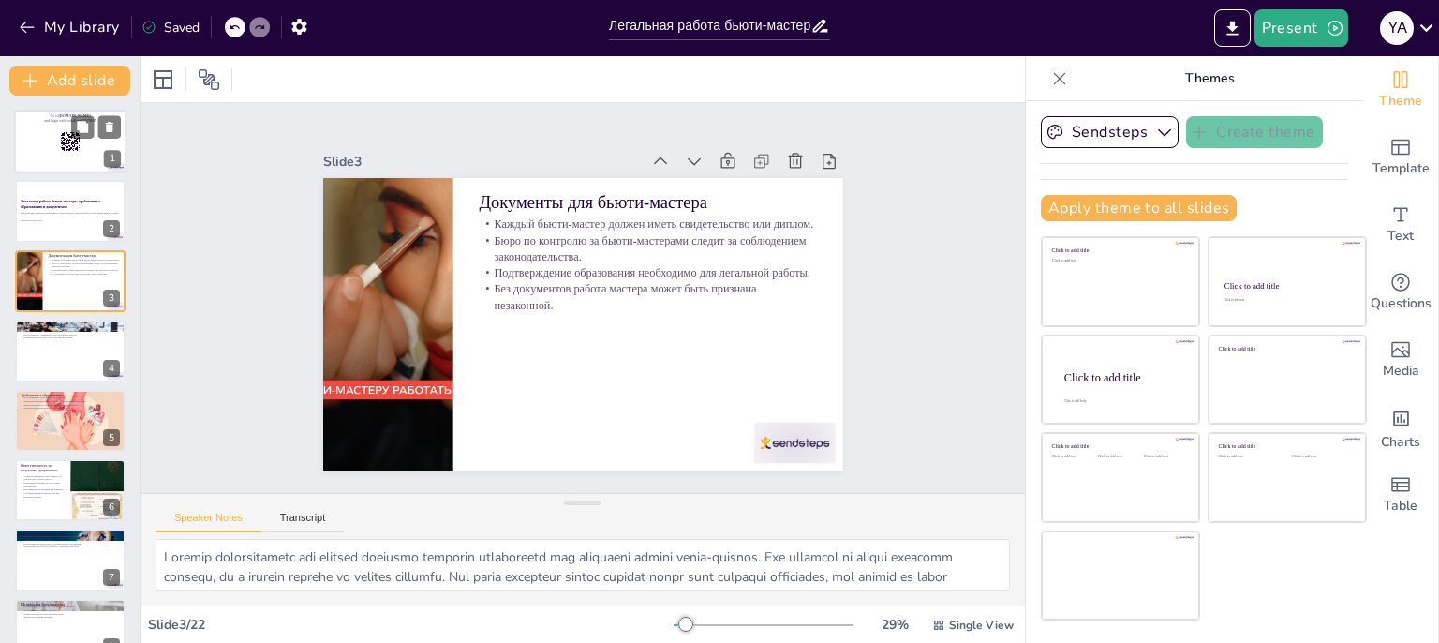
checkbox input "true"
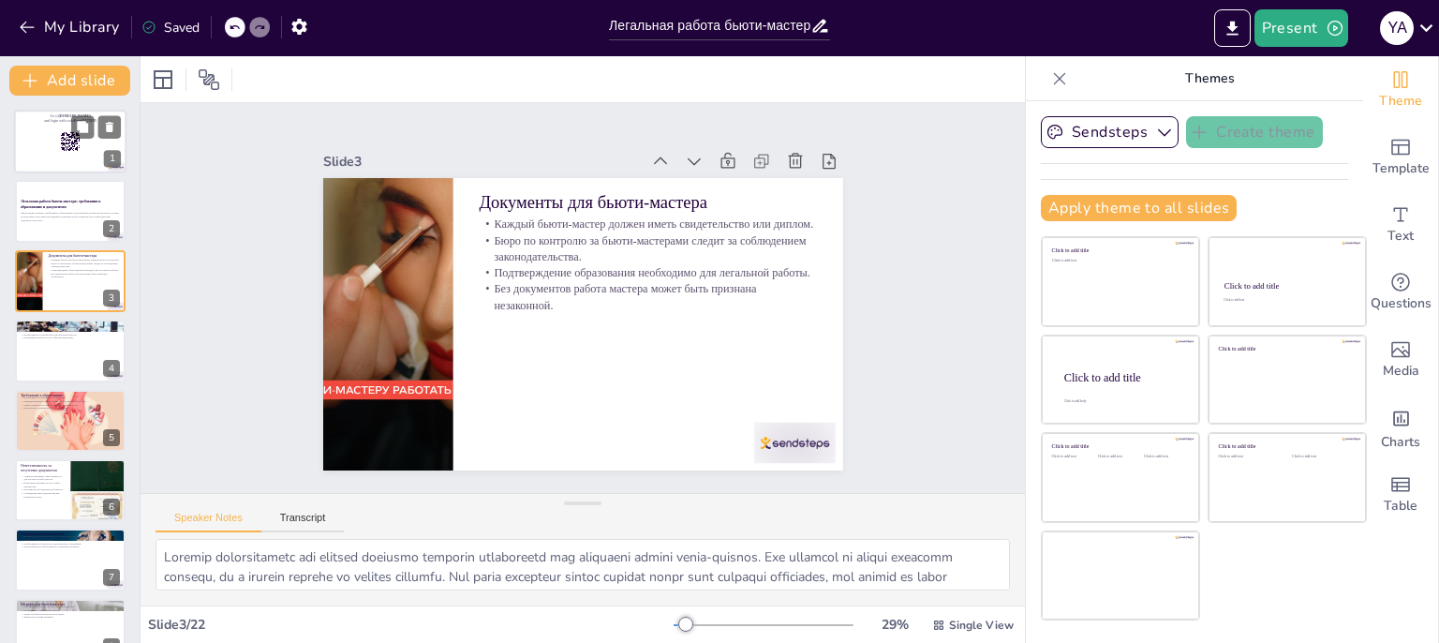
checkbox input "true"
click at [63, 129] on div at bounding box center [70, 142] width 112 height 64
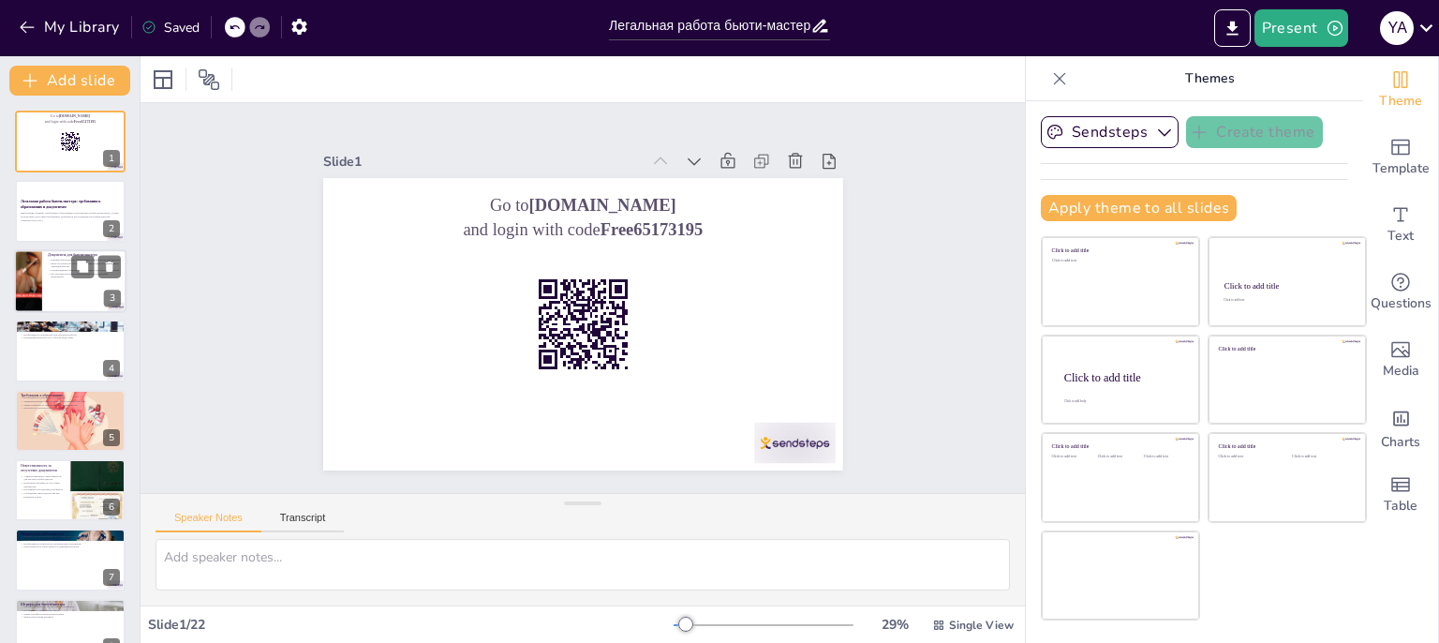
click at [51, 285] on div at bounding box center [70, 281] width 112 height 64
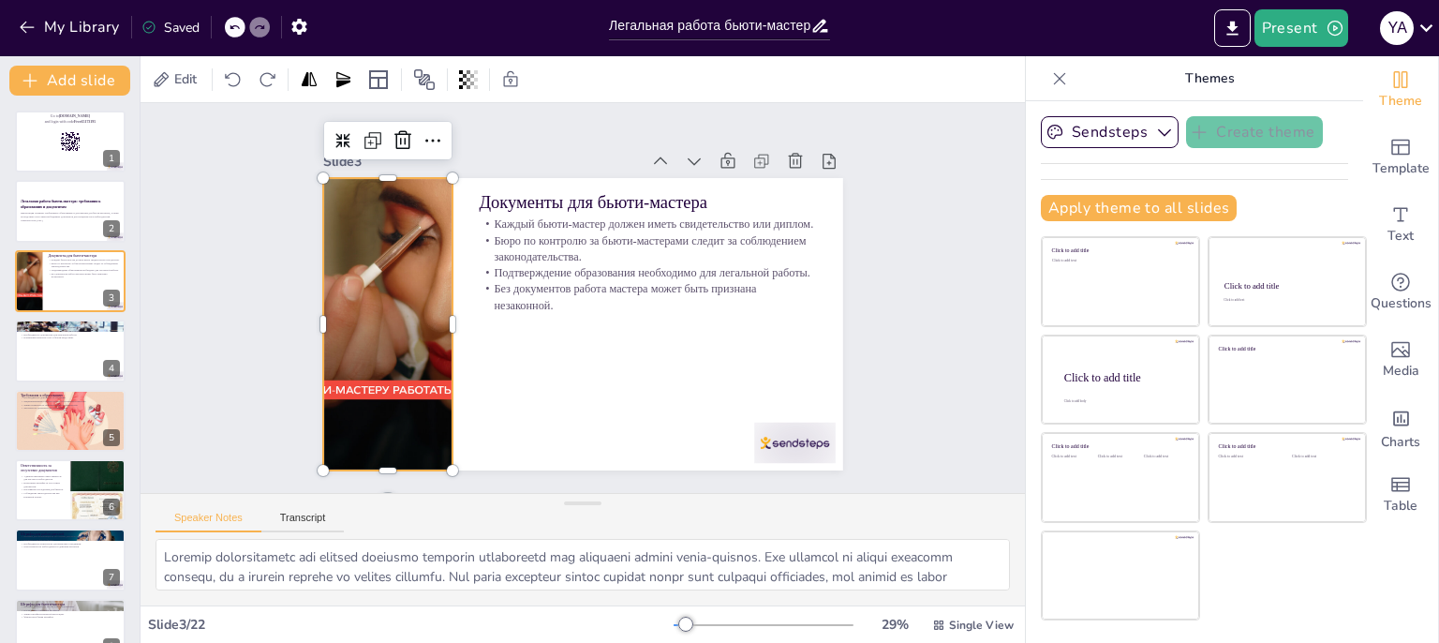
click at [362, 311] on div at bounding box center [498, 121] width 372 height 379
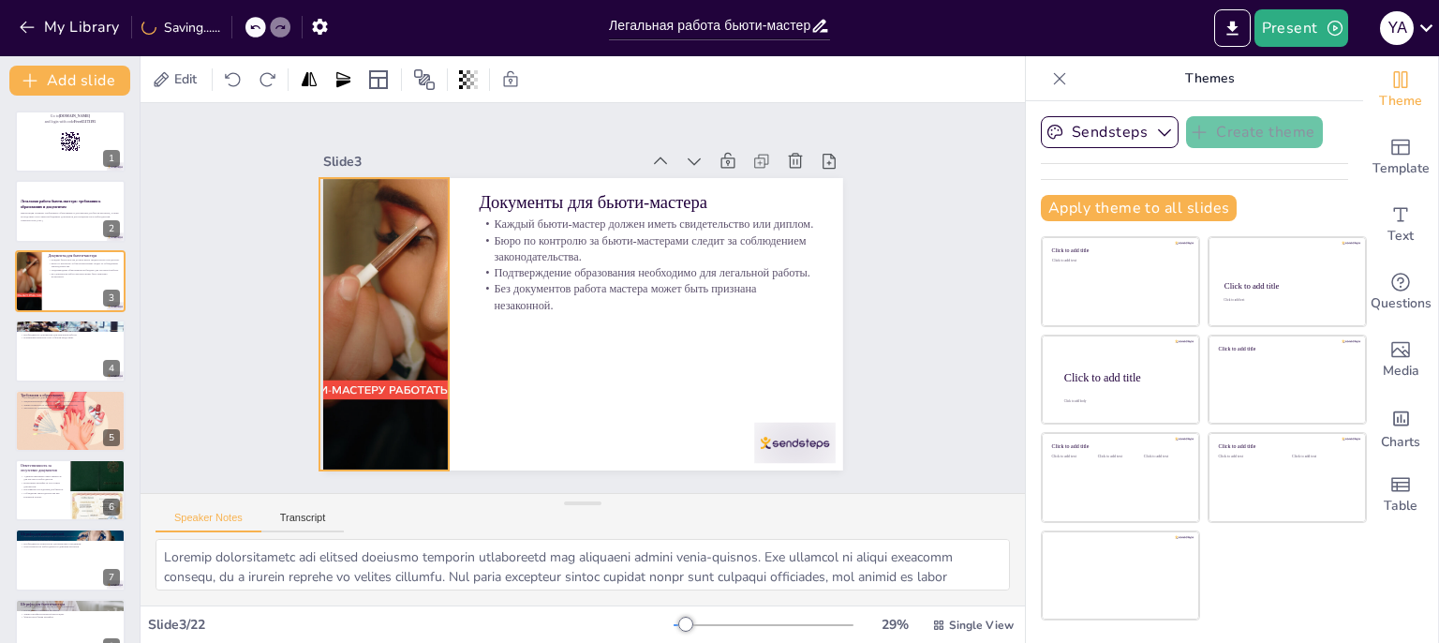
drag, startPoint x: 364, startPoint y: 370, endPoint x: 354, endPoint y: 368, distance: 10.5
click at [483, 368] on div at bounding box center [669, 478] width 372 height 379
click at [62, 349] on div at bounding box center [70, 350] width 112 height 64
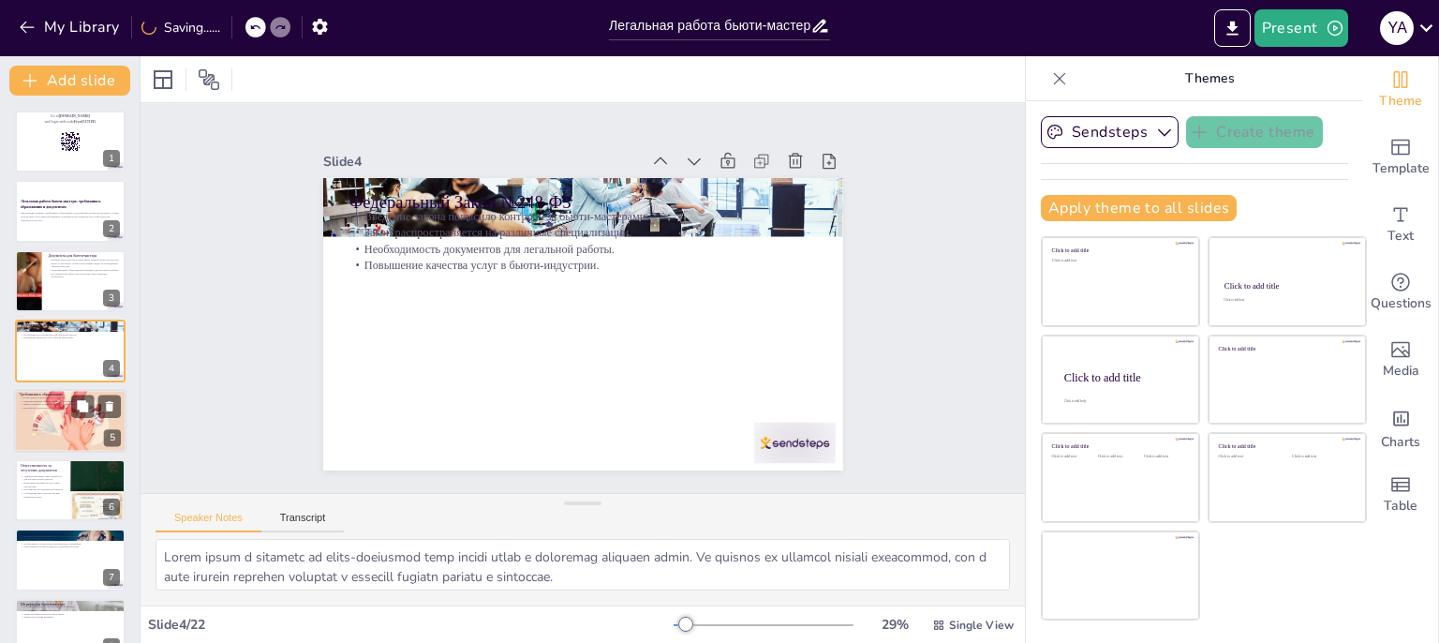
click at [59, 435] on div at bounding box center [69, 421] width 177 height 64
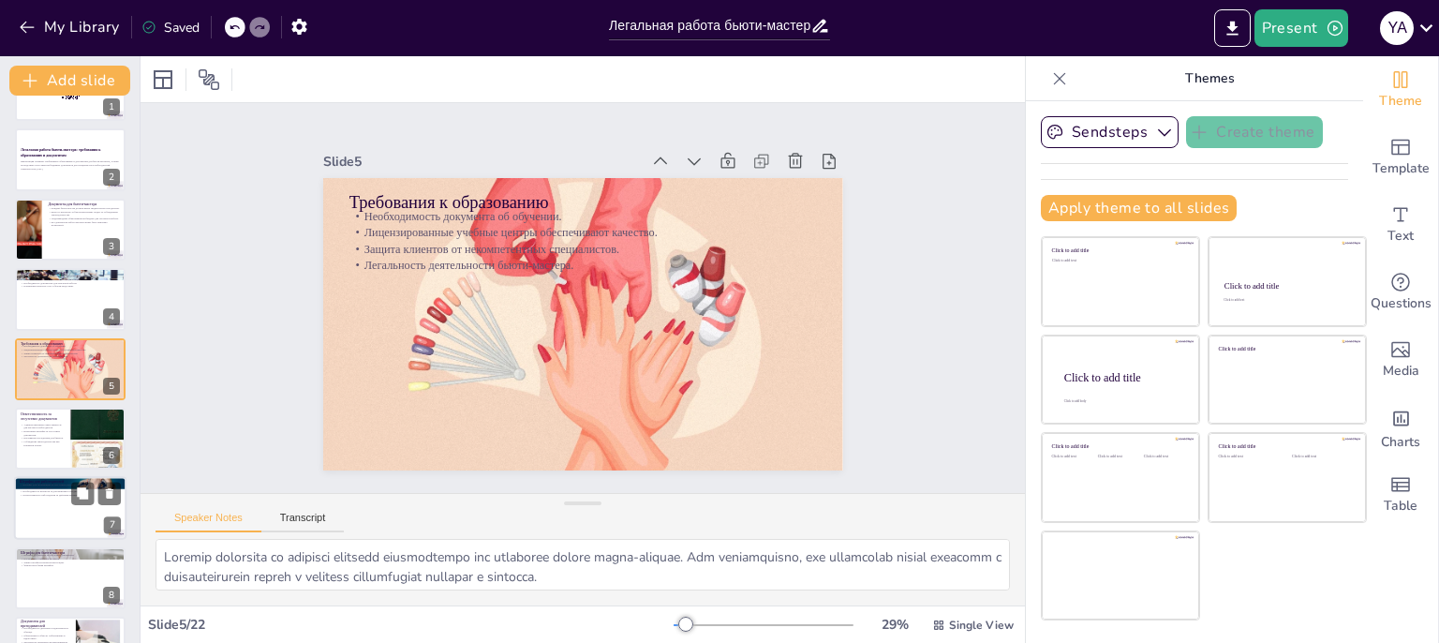
click at [45, 499] on div at bounding box center [70, 509] width 112 height 64
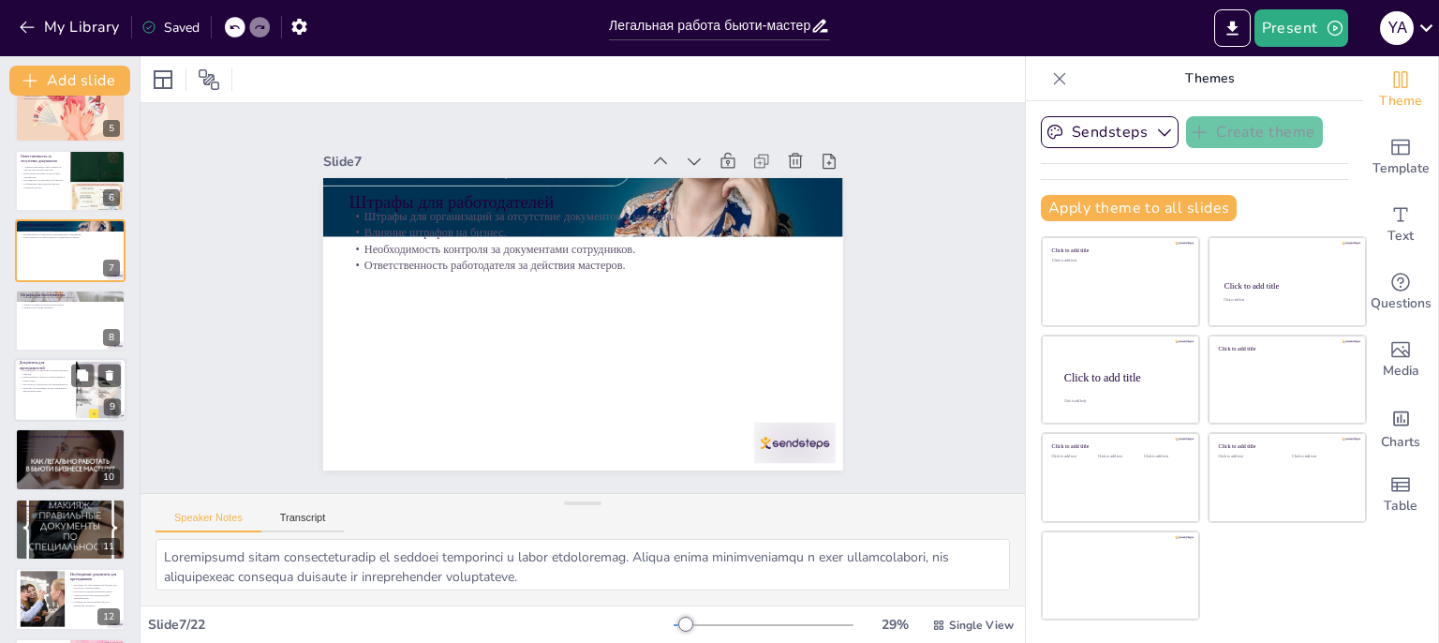
scroll to position [472, 0]
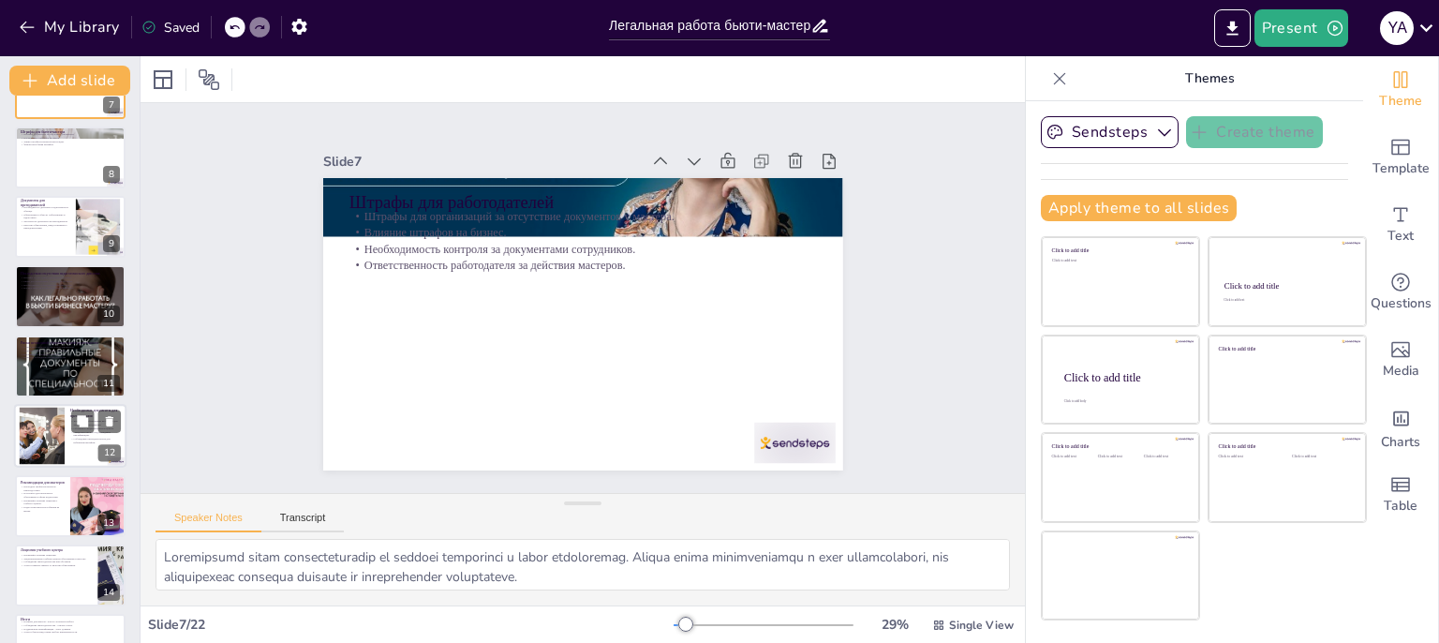
click at [57, 436] on div at bounding box center [41, 435] width 85 height 57
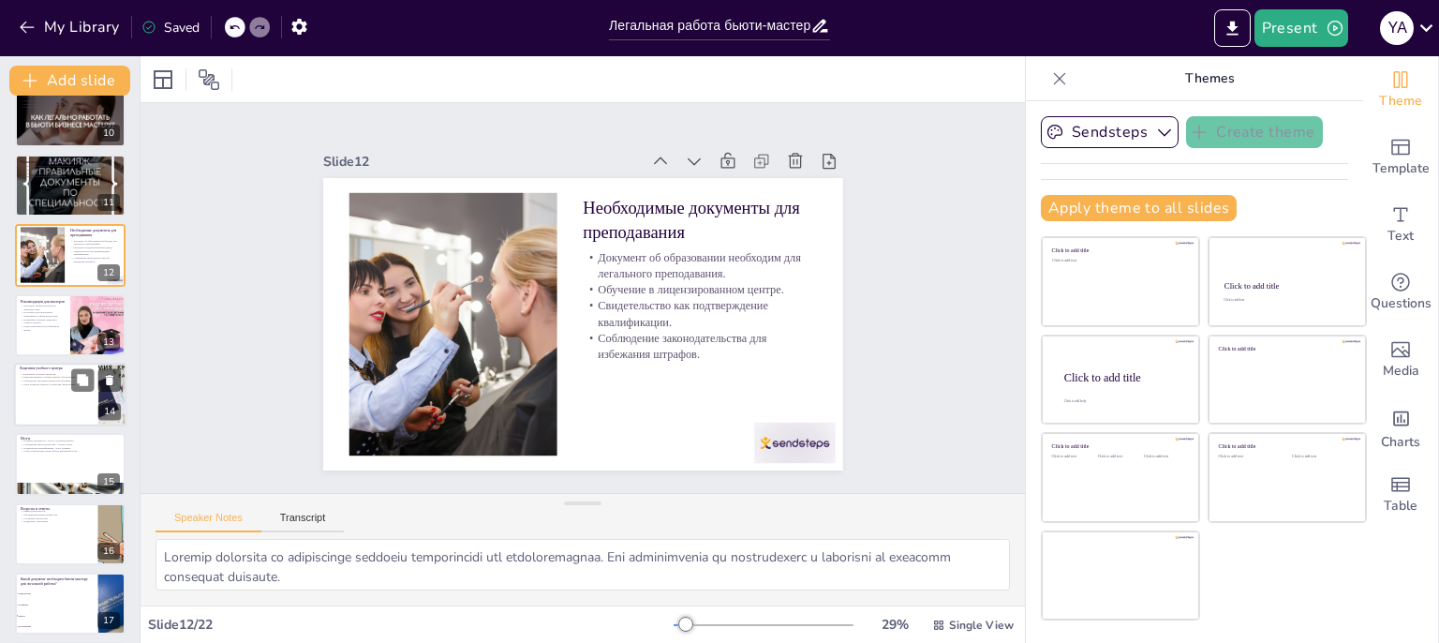
scroll to position [726, 0]
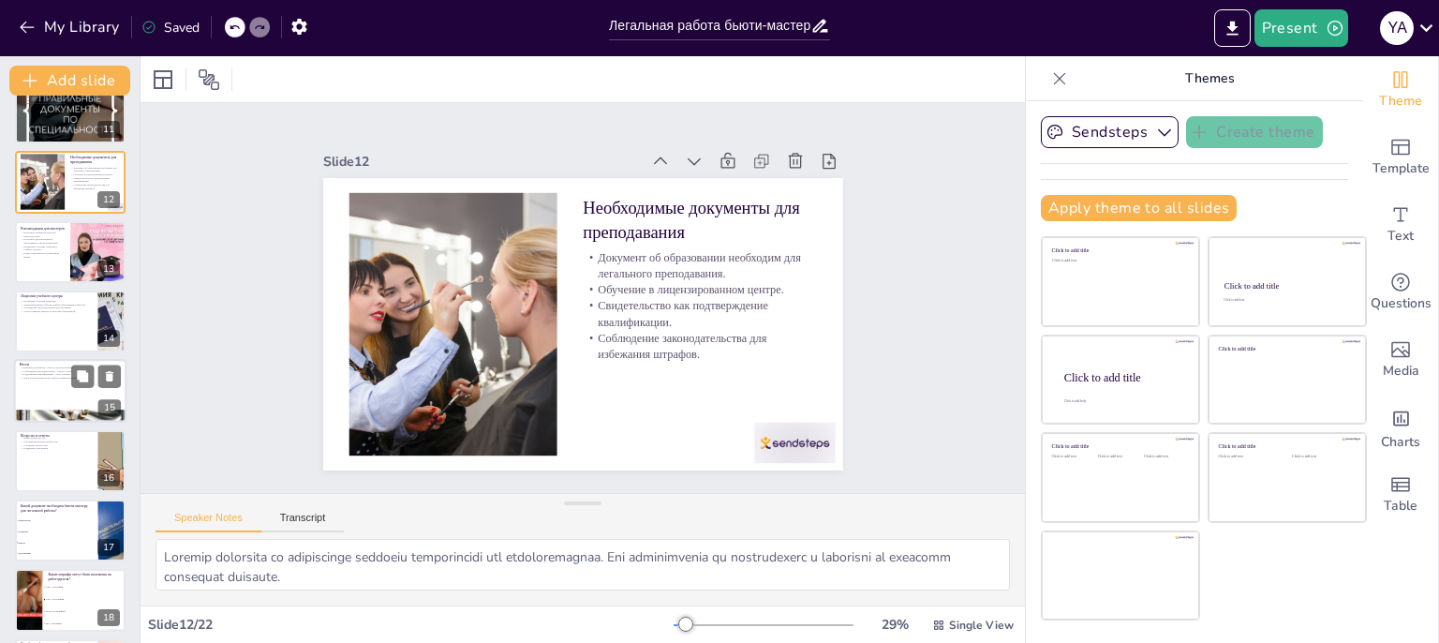
click at [54, 369] on p "Соблюдение законодательства - основа успеха." at bounding box center [70, 371] width 101 height 4
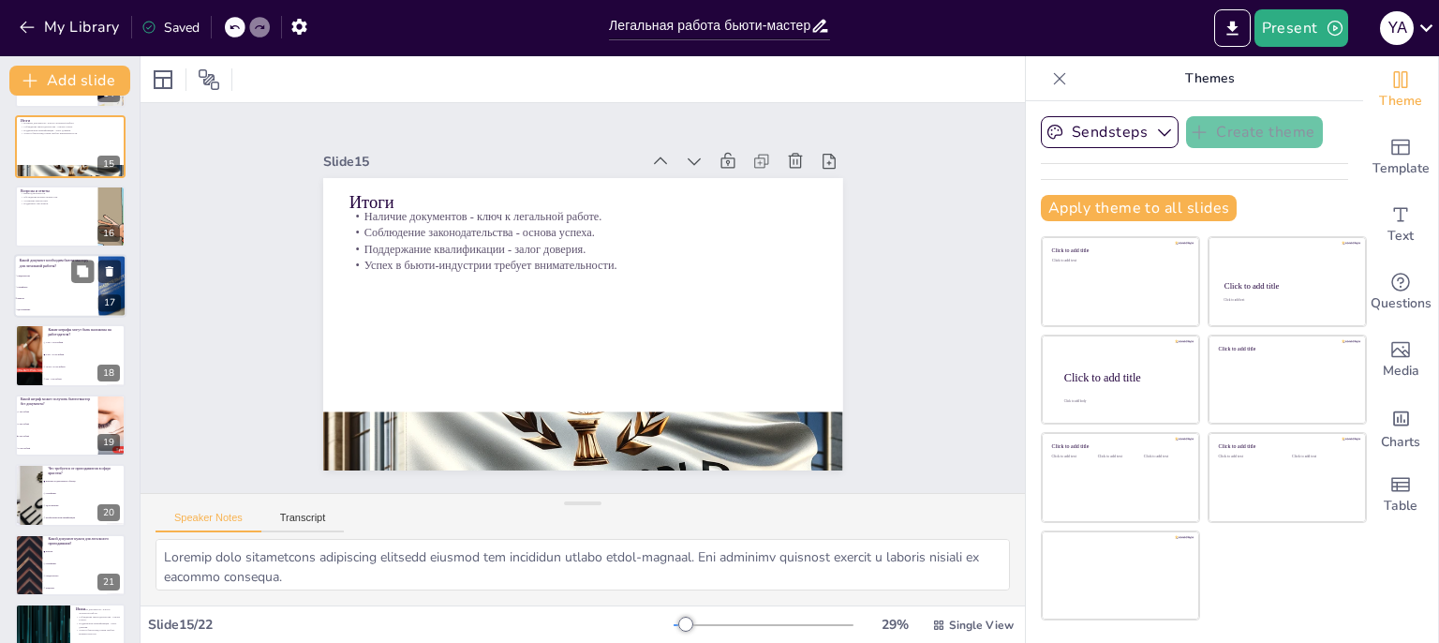
scroll to position [1008, 0]
